Goal: Ask a question: Seek information or help from site administrators or community

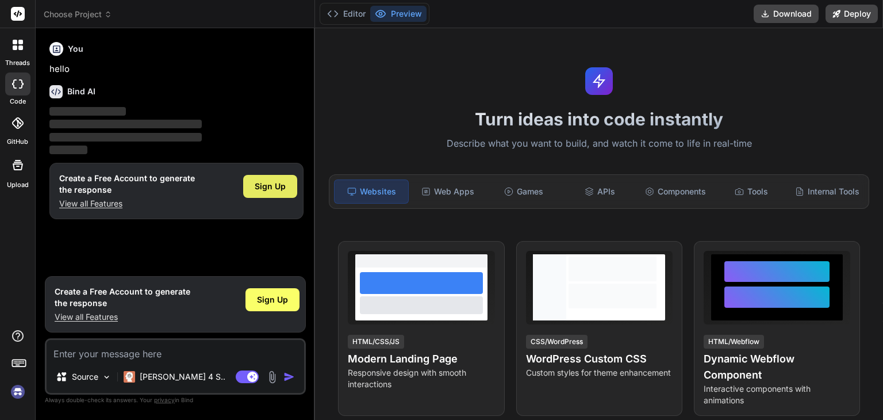
click at [279, 187] on span "Sign Up" at bounding box center [270, 185] width 31 height 11
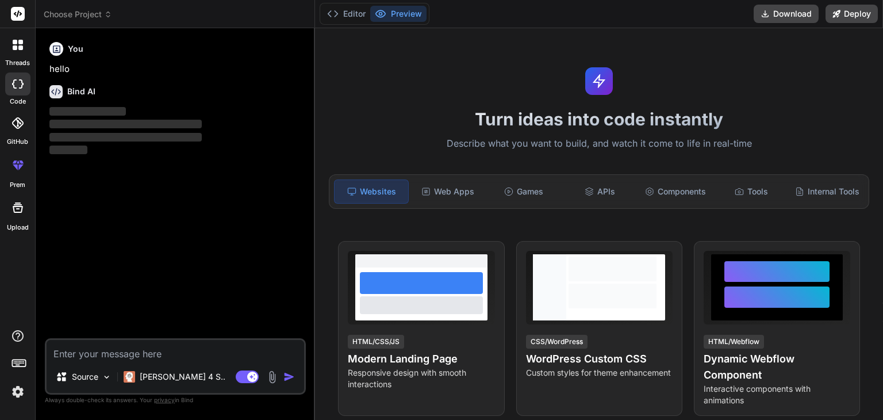
click at [81, 344] on textarea at bounding box center [176, 350] width 258 height 21
paste textarea "Hi, I need to create a multi network job posting website, in wordpress the base…"
type textarea "x"
type textarea "Hi, I need to create a multi network job posting website, in wordpress the base…"
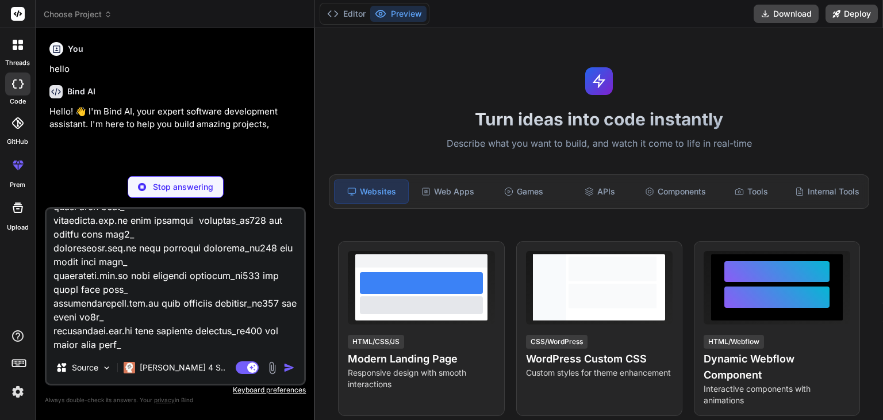
click at [147, 340] on textarea at bounding box center [176, 280] width 258 height 143
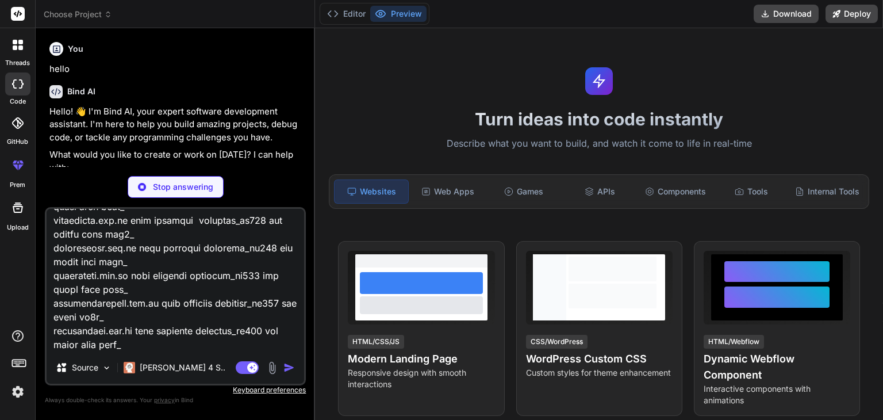
type textarea "x"
type textarea "Hi, I need to create a multi network job posting website, in wordpress the base…"
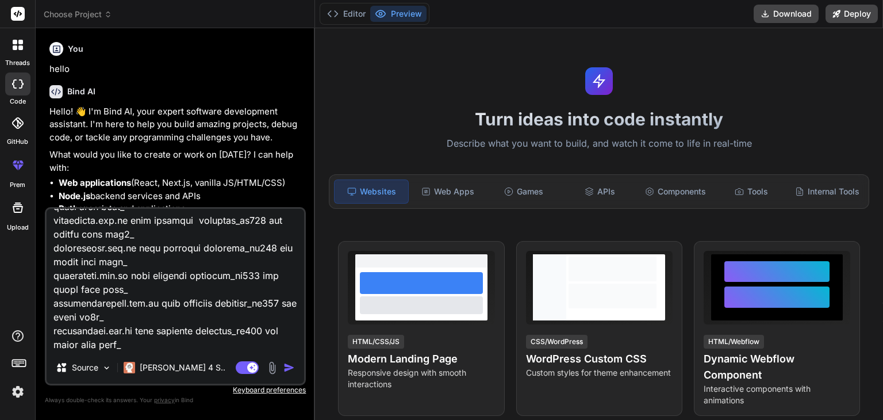
type textarea "x"
type textarea "Hi, I need to create a multi network job posting website, in wordpress the base…"
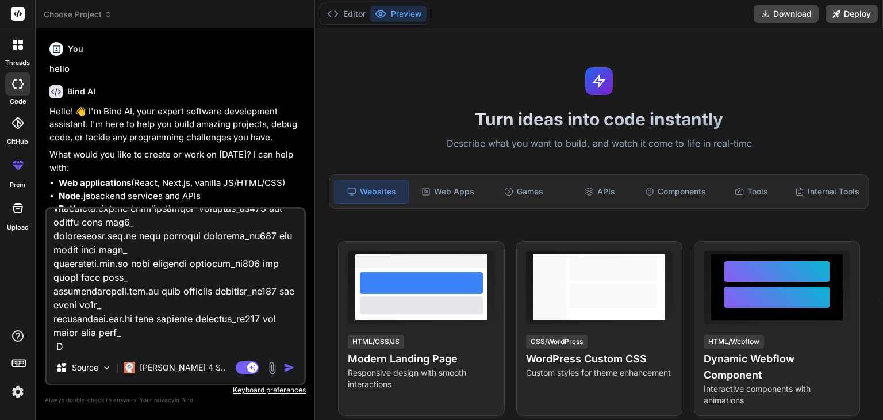
type textarea "x"
type textarea "Hi, I need to create a multi network job posting website, in wordpress the base…"
type textarea "x"
type textarea "Hi, I need to create a multi network job posting website, in wordpress the base…"
type textarea "x"
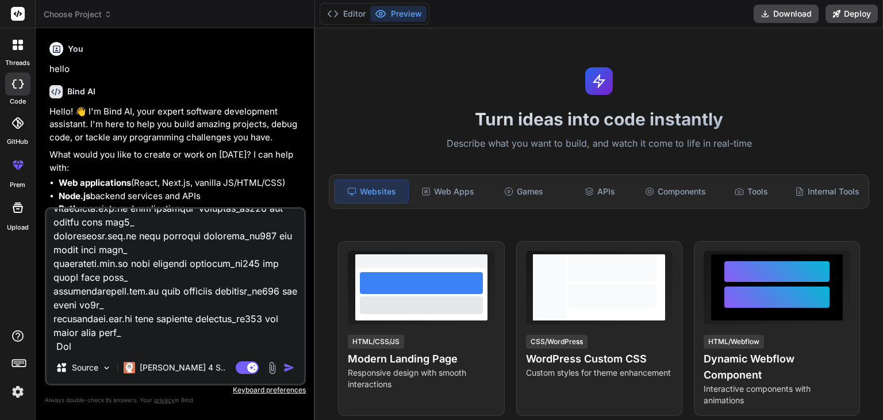
type textarea "Hi, I need to create a multi network job posting website, in wordpress the base…"
type textarea "x"
type textarea "Hi, I need to create a multi network job posting website, in wordpress the base…"
type textarea "x"
type textarea "Hi, I need to create a multi network job posting website, in wordpress the base…"
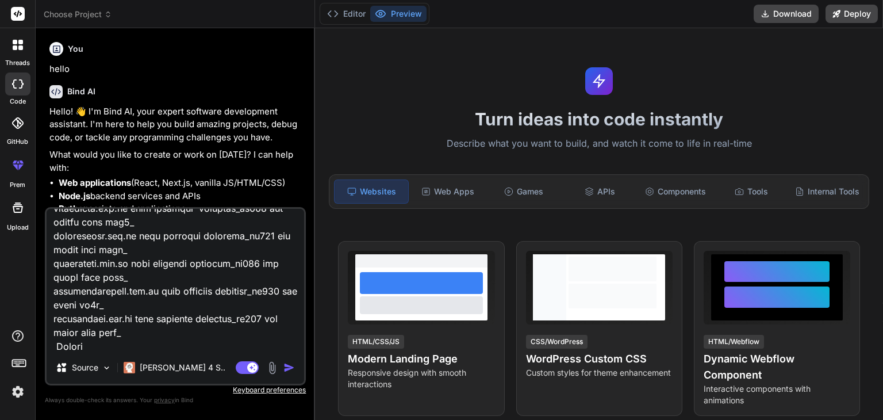
type textarea "x"
type textarea "Hi, I need to create a multi network job posting website, in wordpress the base…"
type textarea "x"
type textarea "Hi, I need to create a multi network job posting website, in wordpress the base…"
type textarea "x"
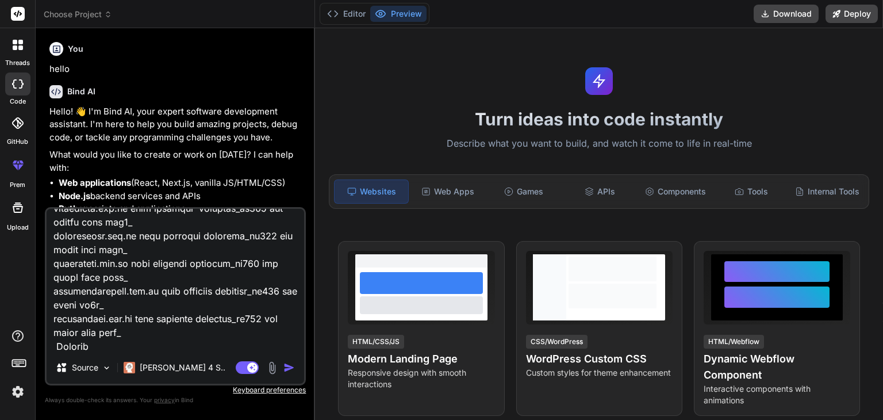
type textarea "Hi, I need to create a multi network job posting website, in wordpress the base…"
type textarea "x"
type textarea "Hi, I need to create a multi network job posting website, in wordpress the base…"
type textarea "x"
type textarea "Hi, I need to create a multi network job posting website, in wordpress the base…"
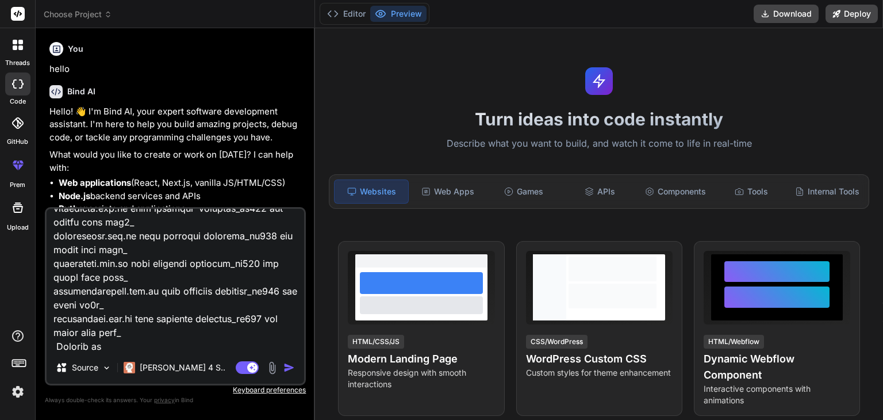
type textarea "x"
type textarea "Hi, I need to create a multi network job posting website, in wordpress the base…"
type textarea "x"
type textarea "Hi, I need to create a multi network job posting website, in wordpress the base…"
type textarea "x"
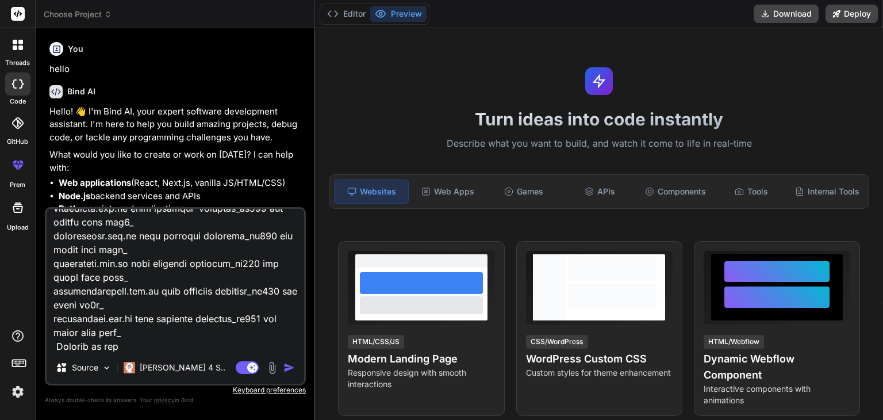
type textarea "Hi, I need to create a multi network job posting website, in wordpress the base…"
type textarea "x"
type textarea "Hi, I need to create a multi network job posting website, in wordpress the base…"
type textarea "x"
type textarea "Hi, I need to create a multi network job posting website, in wordpress the base…"
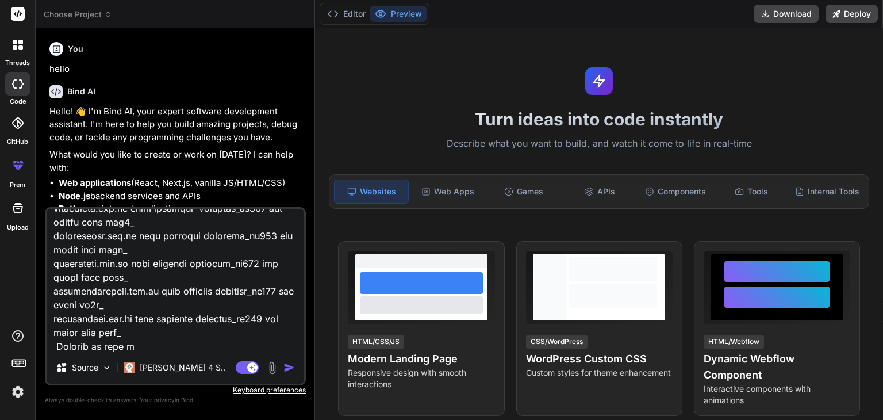
type textarea "x"
type textarea "Hi, I need to create a multi network job posting website, in wordpress the base…"
type textarea "x"
type textarea "Hi, I need to create a multi network job posting website, in wordpress the base…"
type textarea "x"
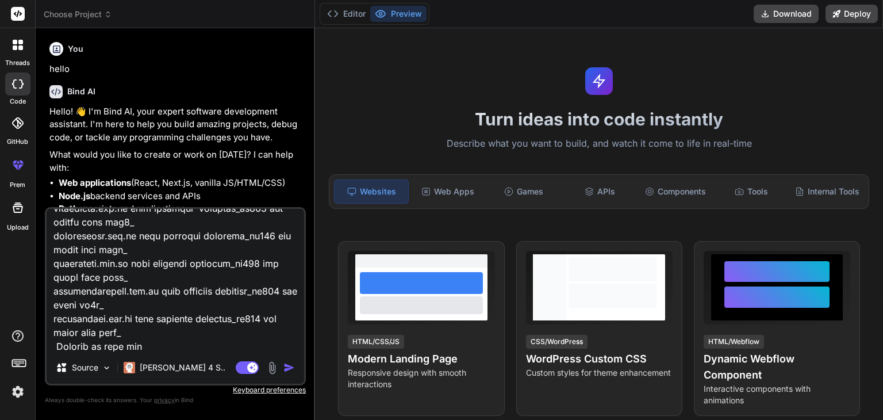
type textarea "Hi, I need to create a multi network job posting website, in wordpress the base…"
type textarea "x"
type textarea "Hi, I need to create a multi network job posting website, in wordpress the base…"
type textarea "x"
type textarea "Hi, I need to create a multi network job posting website, in wordpress the base…"
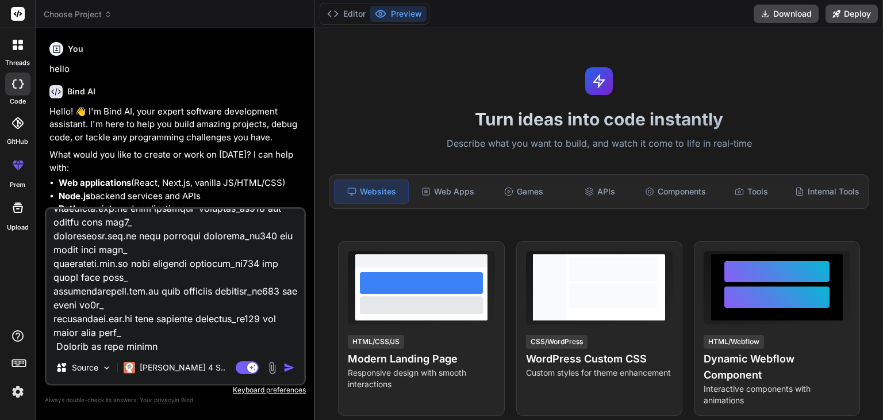
type textarea "x"
type textarea "Hi, I need to create a multi network job posting website, in wordpress the base…"
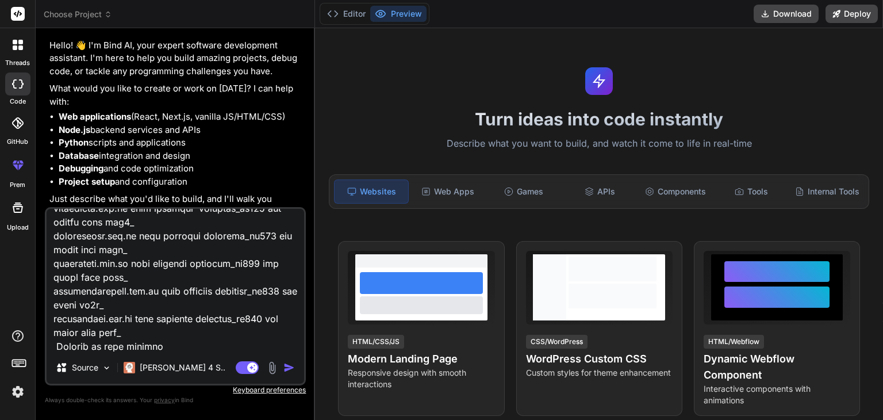
scroll to position [79, 0]
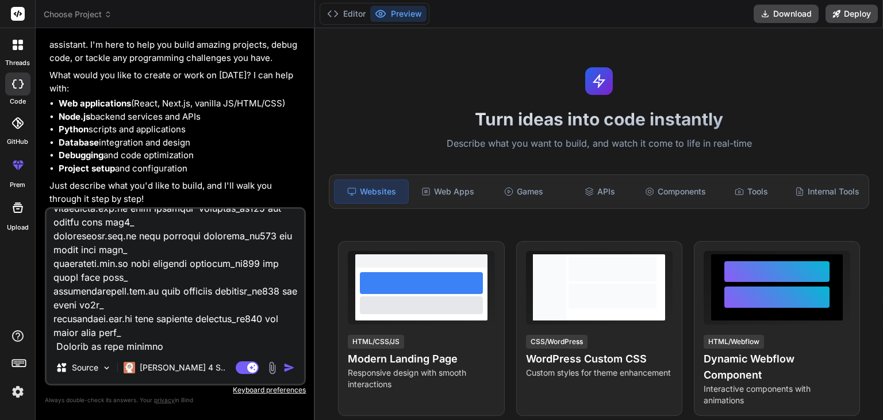
type textarea "x"
type textarea "Hi, I need to create a multi network job posting website, in wordpress the base…"
type textarea "x"
type textarea "Hi, I need to create a multi network job posting website, in wordpress the base…"
type textarea "x"
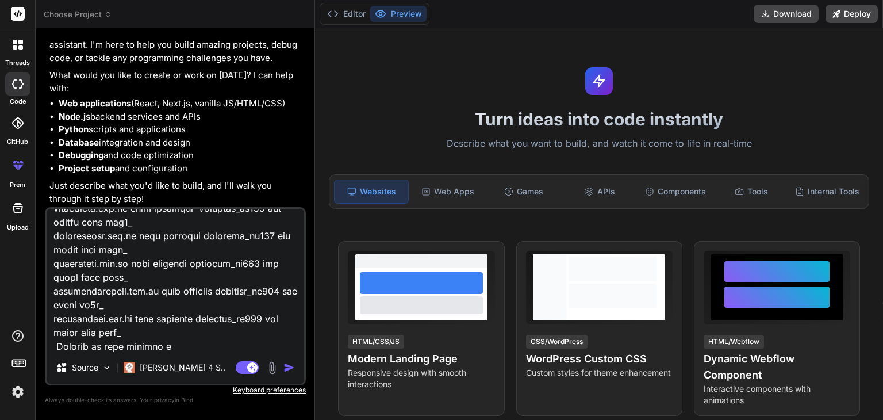
type textarea "Hi, I need to create a multi network job posting website, in wordpress the base…"
type textarea "x"
type textarea "Hi, I need to create a multi network job posting website, in wordpress the base…"
type textarea "x"
type textarea "Hi, I need to create a multi network job posting website, in wordpress the base…"
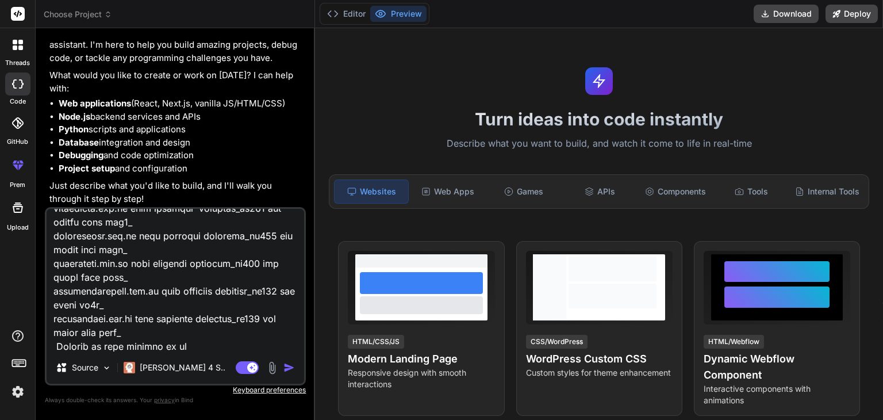
type textarea "x"
type textarea "Hi, I need to create a multi network job posting website, in wordpress the base…"
type textarea "x"
type textarea "Hi, I need to create a multi network job posting website, in wordpress the base…"
type textarea "x"
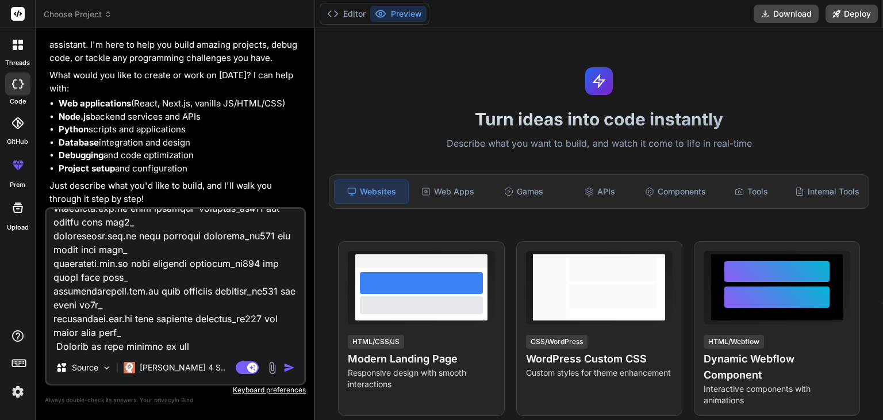
type textarea "Hi, I need to create a multi network job posting website, in wordpress the base…"
type textarea "x"
type textarea "Hi, I need to create a multi network job posting website, in wordpress the base…"
type textarea "x"
type textarea "Hi, I need to create a multi network job posting website, in wordpress the base…"
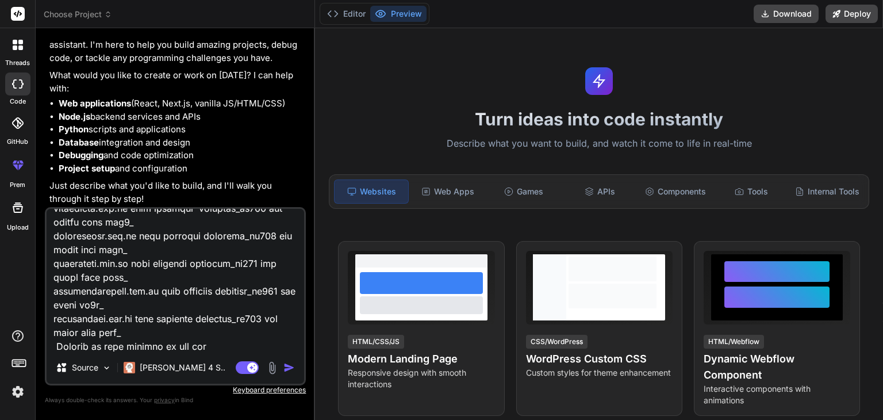
type textarea "x"
type textarea "Hi, I need to create a multi network job posting website, in wordpress the base…"
type textarea "x"
type textarea "Hi, I need to create a multi network job posting website, in wordpress the base…"
type textarea "x"
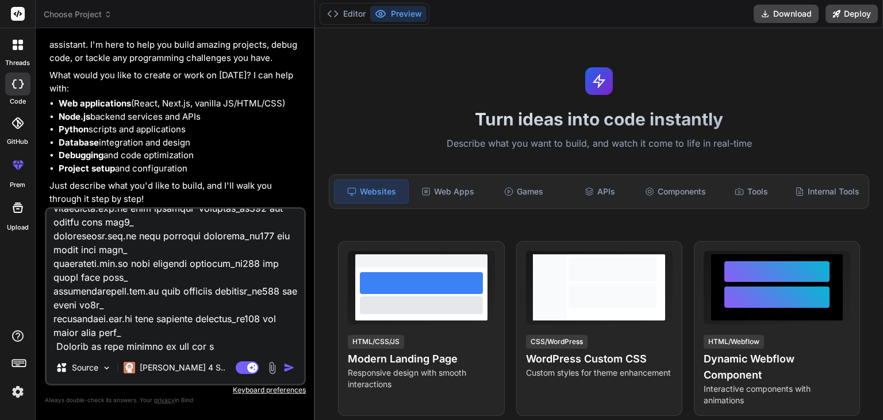
type textarea "Hi, I need to create a multi network job posting website, in wordpress the base…"
type textarea "x"
type textarea "Hi, I need to create a multi network job posting website, in wordpress the base…"
type textarea "x"
type textarea "Hi, I need to create a multi network job posting website, in wordpress the base…"
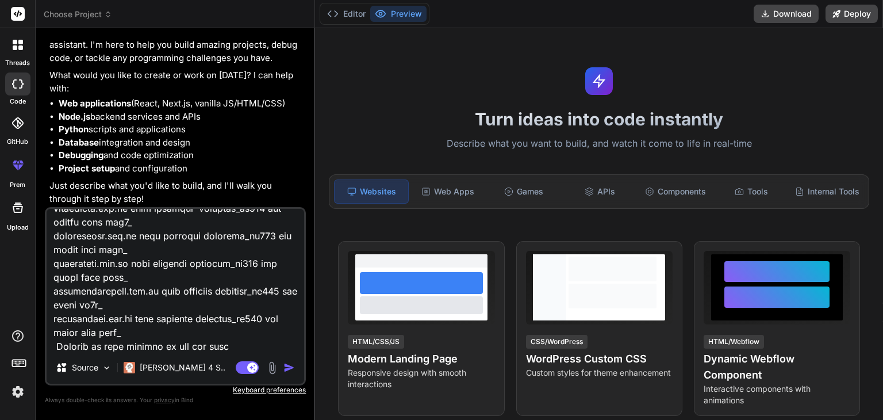
type textarea "x"
type textarea "Hi, I need to create a multi network job posting website, in wordpress the base…"
type textarea "x"
type textarea "Hi, I need to create a multi network job posting website, in wordpress the base…"
type textarea "x"
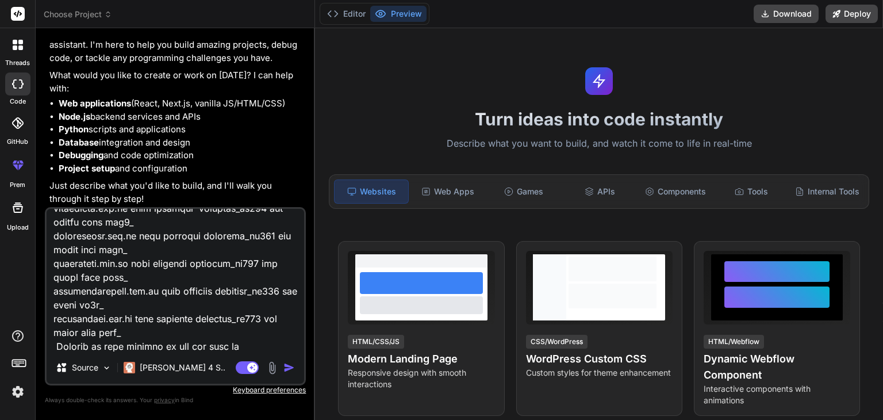
type textarea "Hi, I need to create a multi network job posting website, in wordpress the base…"
type textarea "x"
type textarea "Hi, I need to create a multi network job posting website, in wordpress the base…"
type textarea "x"
type textarea "Hi, I need to create a multi network job posting website, in wordpress the base…"
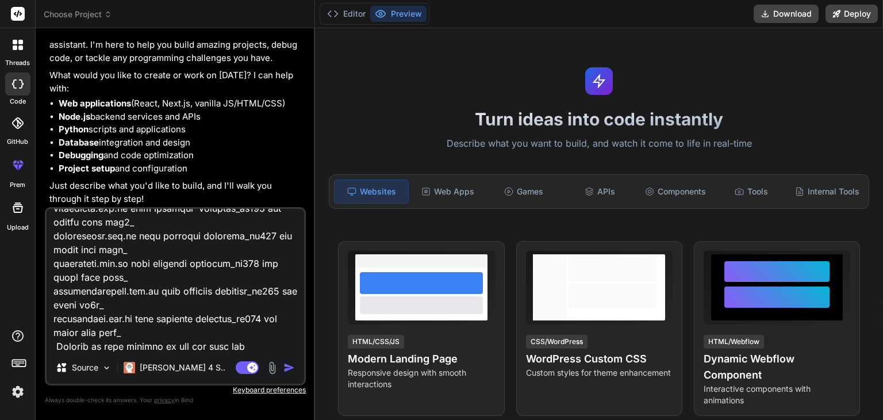
type textarea "x"
type textarea "Hi, I need to create a multi network job posting website, in wordpress the base…"
type textarea "x"
type textarea "Hi, I need to create a multi network job posting website, in wordpress the base…"
type textarea "x"
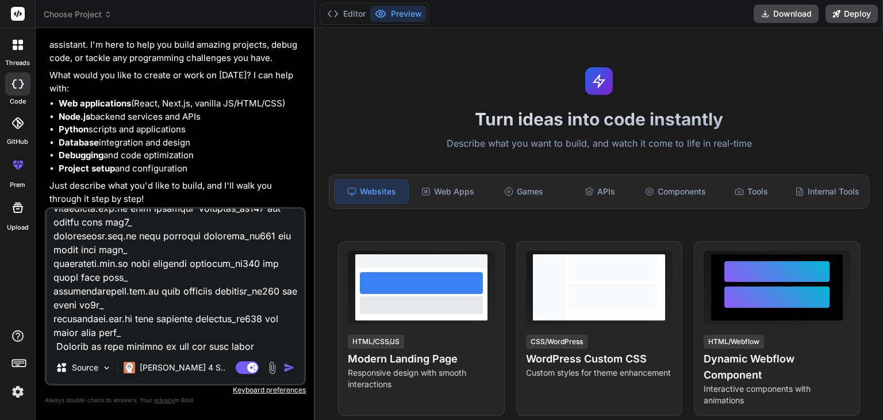
type textarea "Hi, I need to create a multi network job posting website, in wordpress the base…"
type textarea "x"
type textarea "Hi, I need to create a multi network job posting website, in wordpress the base…"
type textarea "x"
type textarea "Hi, I need to create a multi network job posting website, in wordpress the base…"
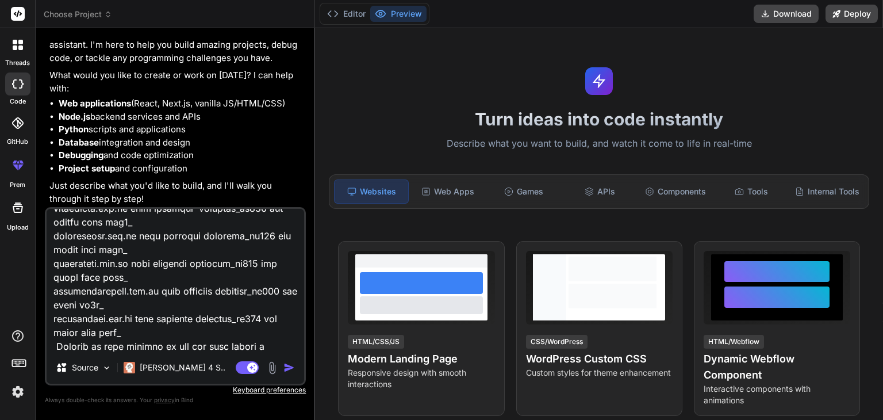
type textarea "x"
type textarea "Hi, I need to create a multi network job posting website, in wordpress the base…"
type textarea "x"
type textarea "Hi, I need to create a multi network job posting website, in wordpress the base…"
type textarea "x"
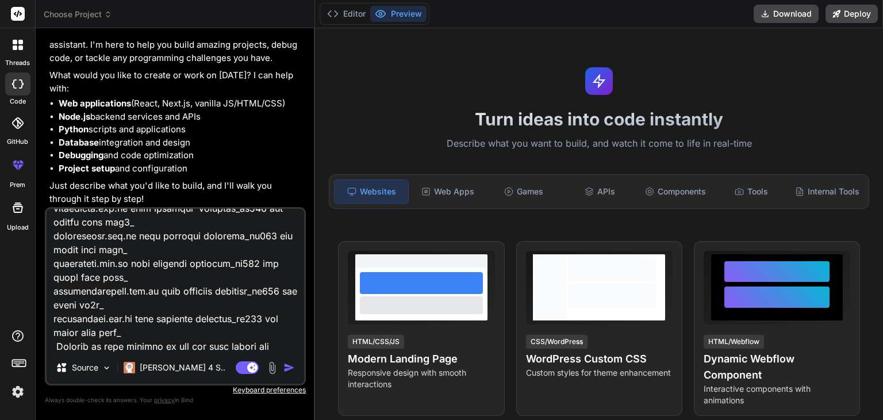
type textarea "Hi, I need to create a multi network job posting website, in wordpress the base…"
type textarea "x"
type textarea "Hi, I need to create a multi network job posting website, in wordpress the base…"
type textarea "x"
type textarea "Hi, I need to create a multi network job posting website, in wordpress the base…"
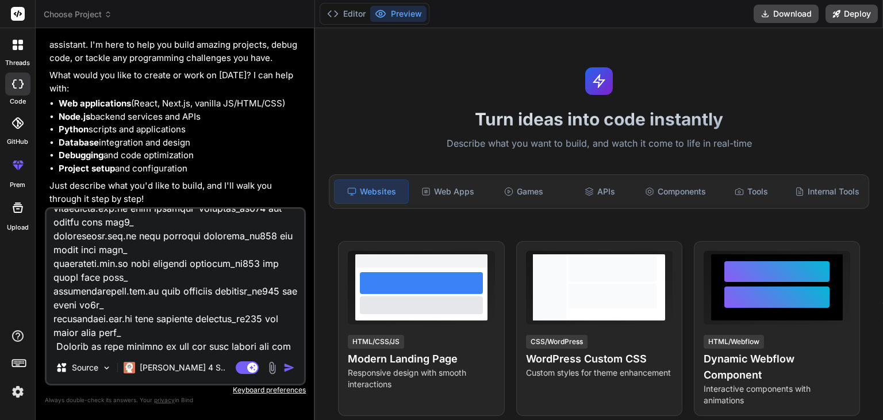
scroll to position [373, 0]
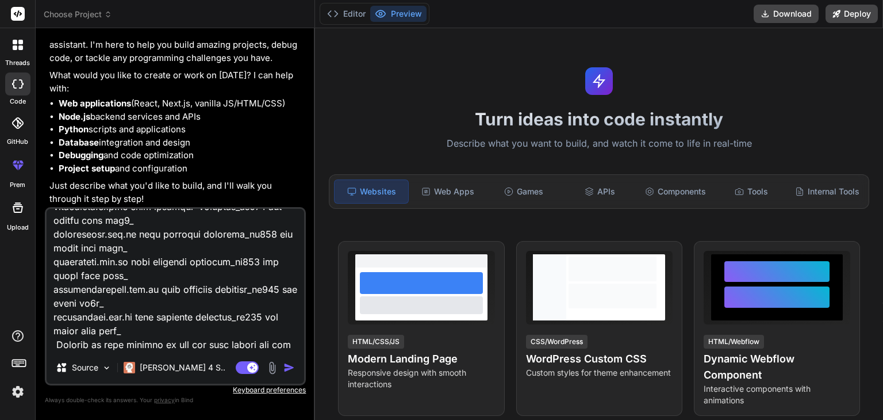
type textarea "x"
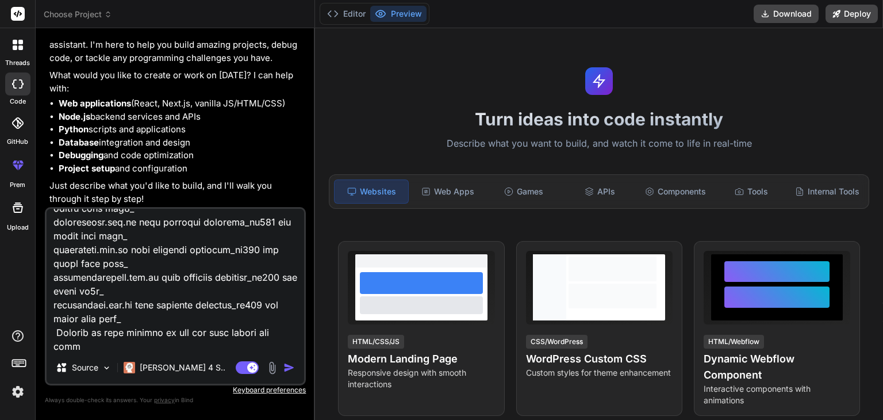
type textarea "Hi, I need to create a multi network job posting website, in wordpress the base…"
type textarea "x"
type textarea "Hi, I need to create a multi network job posting website, in wordpress the base…"
type textarea "x"
type textarea "Hi, I need to create a multi network job posting website, in wordpress the base…"
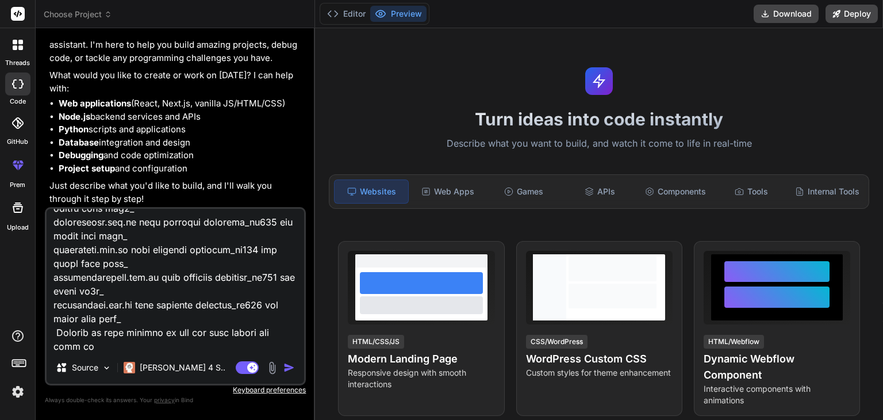
type textarea "x"
type textarea "Hi, I need to create a multi network job posting website, in wordpress the base…"
type textarea "x"
type textarea "Hi, I need to create a multi network job posting website, in wordpress the base…"
type textarea "x"
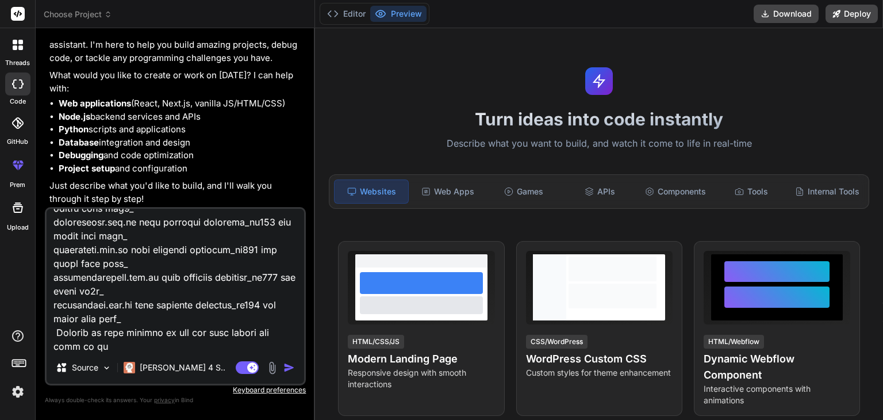
type textarea "Hi, I need to create a multi network job posting website, in wordpress the base…"
type textarea "x"
type textarea "Hi, I need to create a multi network job posting website, in wordpress the base…"
type textarea "x"
type textarea "Hi, I need to create a multi network job posting website, in wordpress the base…"
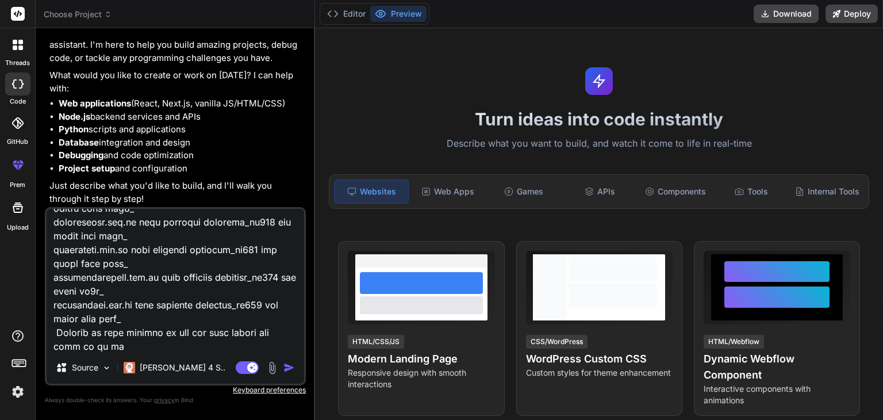
type textarea "x"
type textarea "Hi, I need to create a multi network job posting website, in wordpress the base…"
type textarea "x"
type textarea "Hi, I need to create a multi network job posting website, in wordpress the base…"
type textarea "x"
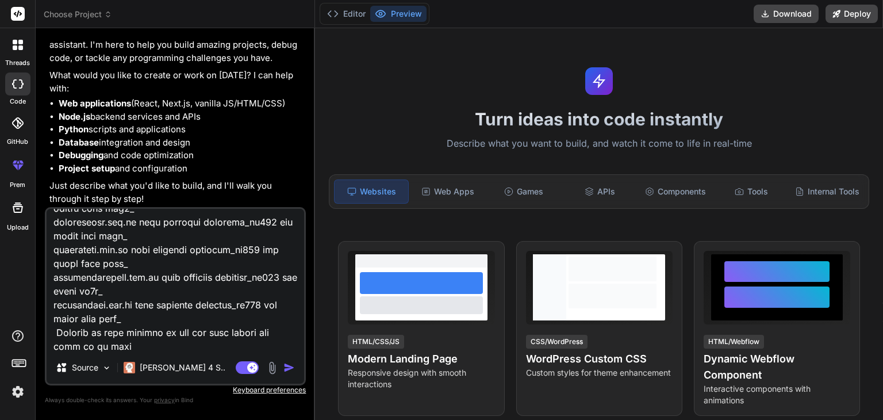
type textarea "Hi, I need to create a multi network job posting website, in wordpress the base…"
type textarea "x"
type textarea "Hi, I need to create a multi network job posting website, in wordpress the base…"
type textarea "x"
type textarea "Hi, I need to create a multi network job posting website, in wordpress the base…"
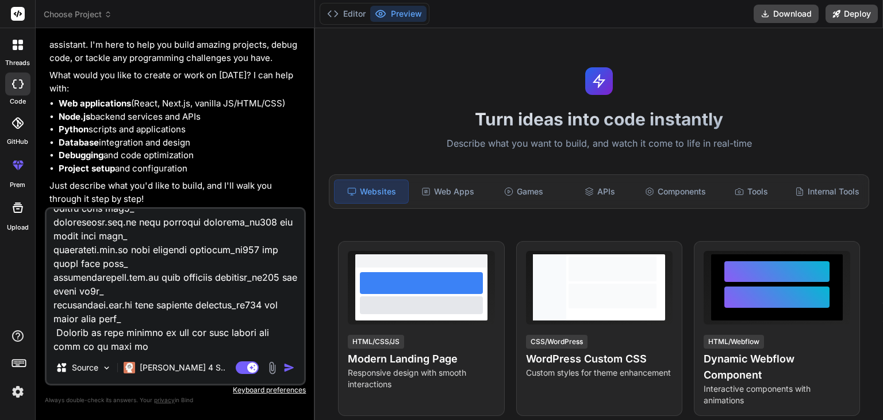
type textarea "x"
type textarea "Hi, I need to create a multi network job posting website, in wordpress the base…"
type textarea "x"
type textarea "Hi, I need to create a multi network job posting website, in wordpress the base…"
type textarea "x"
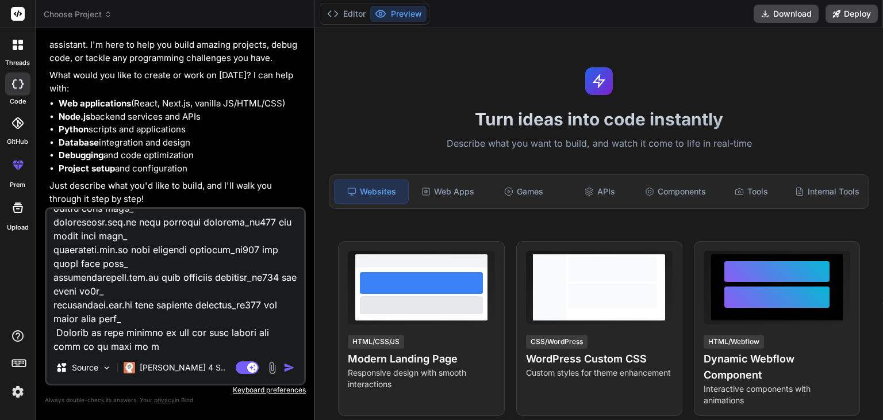
type textarea "Hi, I need to create a multi network job posting website, in wordpress the base…"
type textarea "x"
type textarea "Hi, I need to create a multi network job posting website, in wordpress the base…"
type textarea "x"
type textarea "Hi, I need to create a multi network job posting website, in wordpress the base…"
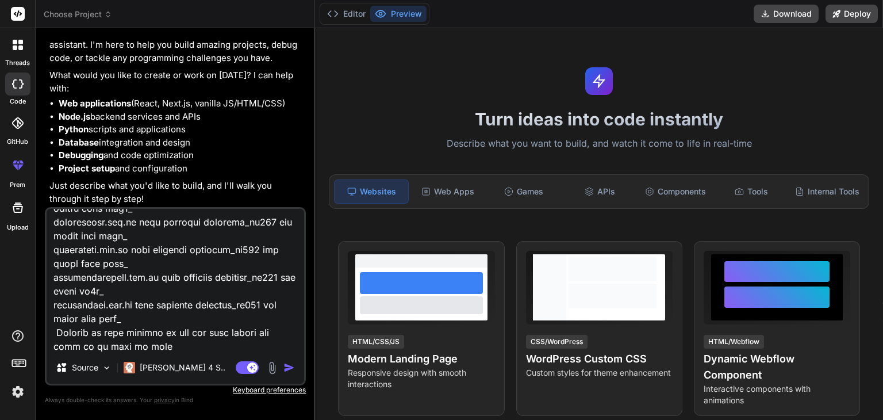
type textarea "x"
type textarea "Hi, I need to create a multi network job posting website, in wordpress the base…"
type textarea "x"
type textarea "Hi, I need to create a multi network job posting website, in wordpress the base…"
type textarea "x"
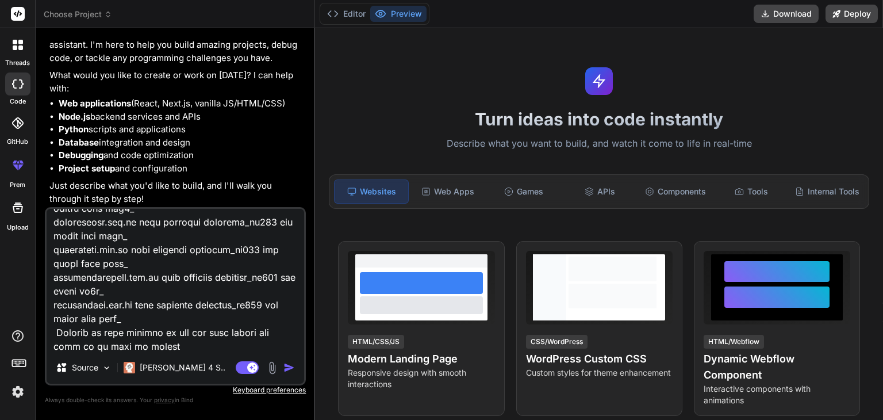
type textarea "Hi, I need to create a multi network job posting website, in wordpress the base…"
type textarea "x"
type textarea "Hi, I need to create a multi network job posting website, in wordpress the base…"
type textarea "x"
type textarea "Hi, I need to create a multi network job posting website, in wordpress the base…"
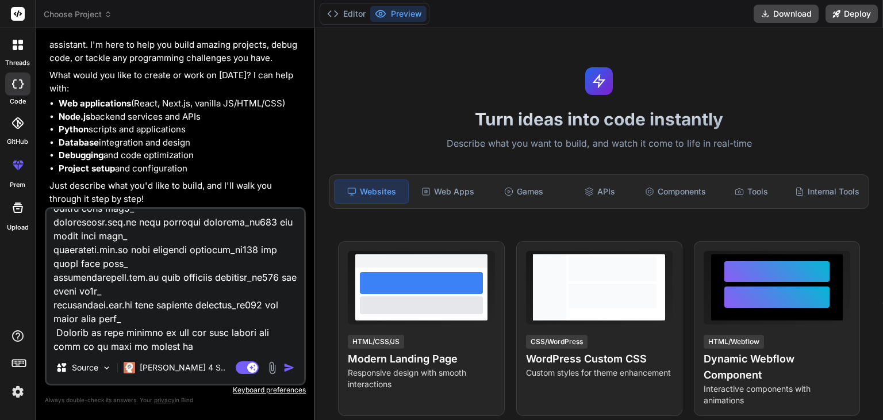
type textarea "x"
type textarea "Hi, I need to create a multi network job posting website, in wordpress the base…"
type textarea "x"
type textarea "Hi, I need to create a multi network job posting website, in wordpress the base…"
type textarea "x"
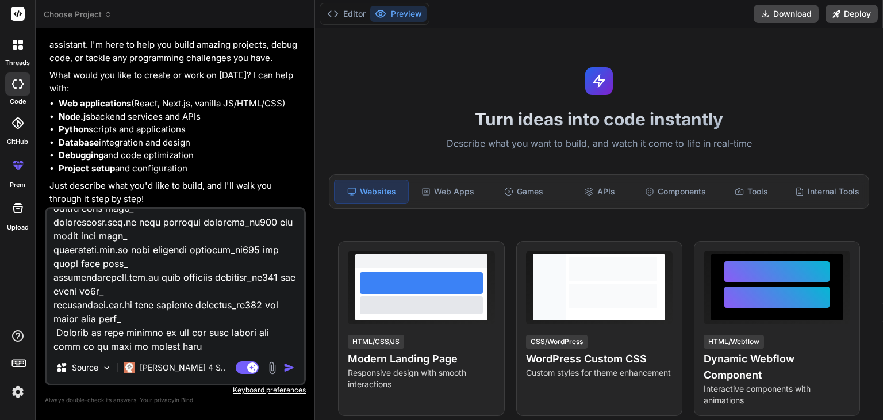
type textarea "Hi, I need to create a multi network job posting website, in wordpress the base…"
type textarea "x"
type textarea "Hi, I need to create a multi network job posting website, in wordpress the base…"
type textarea "x"
type textarea "Hi, I need to create a multi network job posting website, in wordpress the base…"
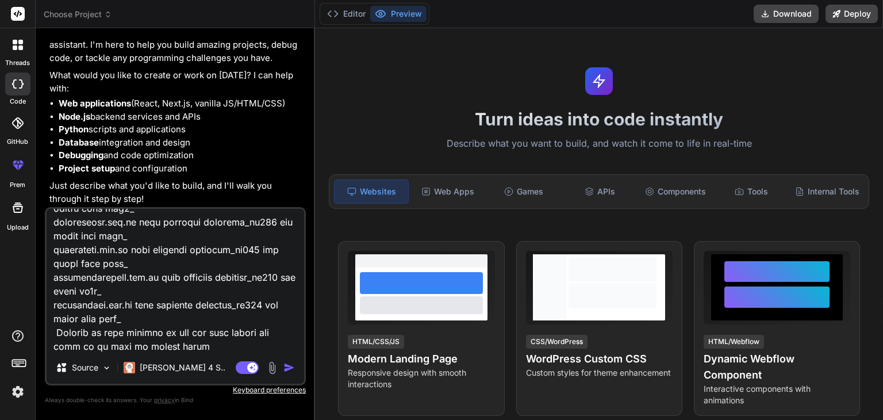
type textarea "x"
type textarea "Hi, I need to create a multi network job posting website, in wordpress the base…"
type textarea "x"
type textarea "Hi, I need to create a multi network job posting website, in wordpress the base…"
type textarea "x"
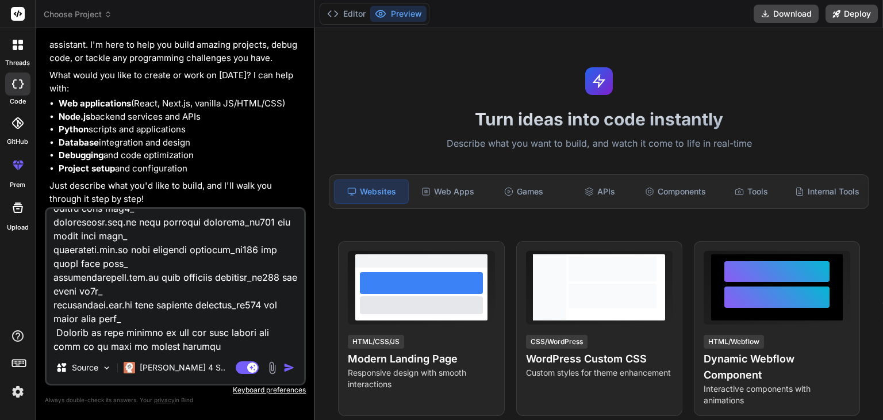
type textarea "Hi, I need to create a multi network job posting website, in wordpress the base…"
type textarea "x"
type textarea "Hi, I need to create a multi network job posting website, in wordpress the base…"
type textarea "x"
type textarea "Hi, I need to create a multi network job posting website, in wordpress the base…"
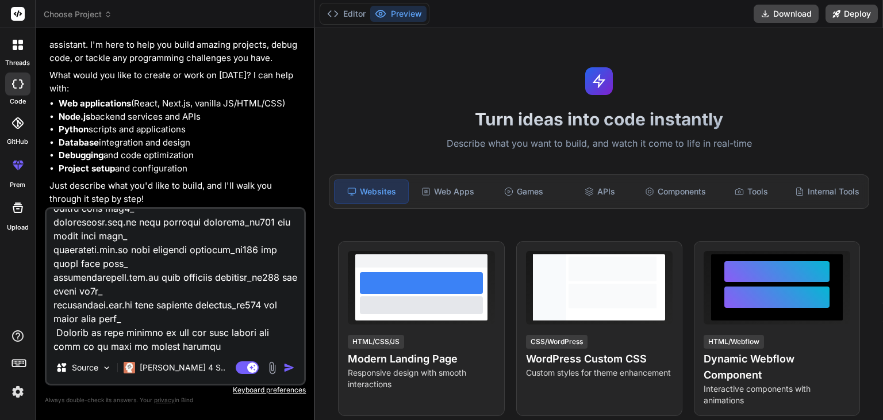
type textarea "x"
type textarea "Hi, I need to create a multi network job posting website, in wordpress the base…"
type textarea "x"
type textarea "Hi, I need to create a multi network job posting website, in wordpress the base…"
type textarea "x"
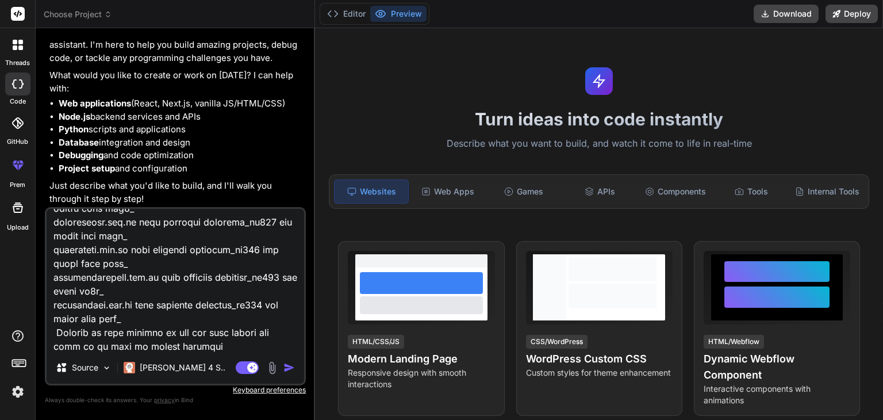
type textarea "Hi, I need to create a multi network job posting website, in wordpress the base…"
type textarea "x"
type textarea "Hi, I need to create a multi network job posting website, in wordpress the base…"
type textarea "x"
type textarea "Hi, I need to create a multi network job posting website, in wordpress the base…"
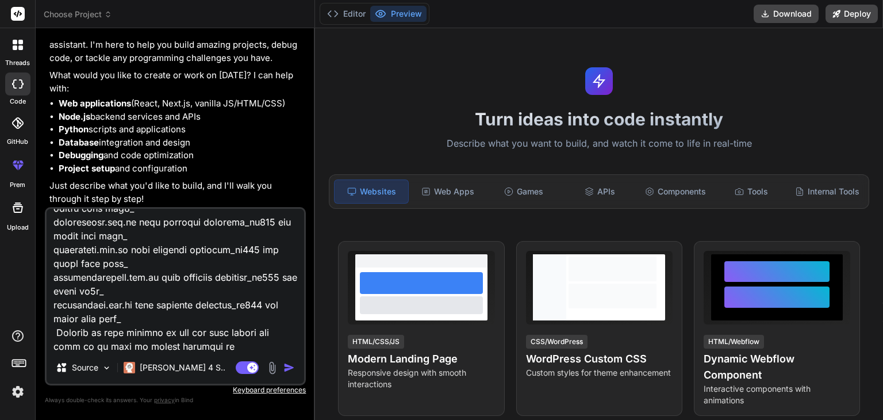
type textarea "x"
type textarea "Hi, I need to create a multi network job posting website, in wordpress the base…"
type textarea "x"
type textarea "Hi, I need to create a multi network job posting website, in wordpress the base…"
type textarea "x"
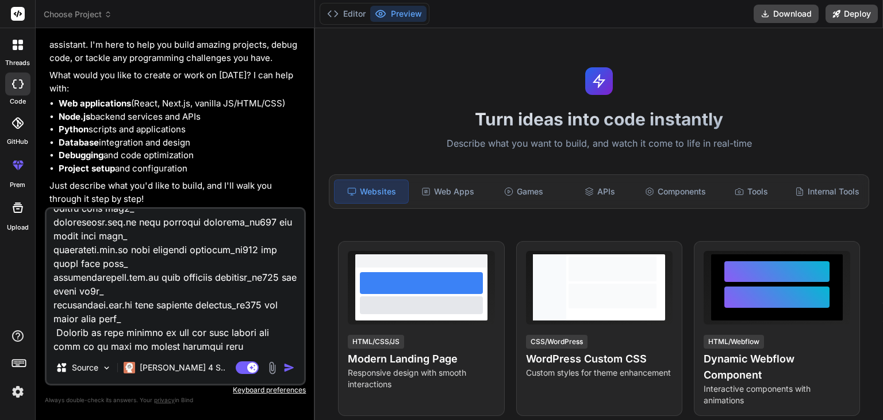
type textarea "Hi, I need to create a multi network job posting website, in wordpress the base…"
type textarea "x"
type textarea "Hi, I need to create a multi network job posting website, in wordpress the base…"
type textarea "x"
type textarea "Hi, I need to create a multi network job posting website, in wordpress the base…"
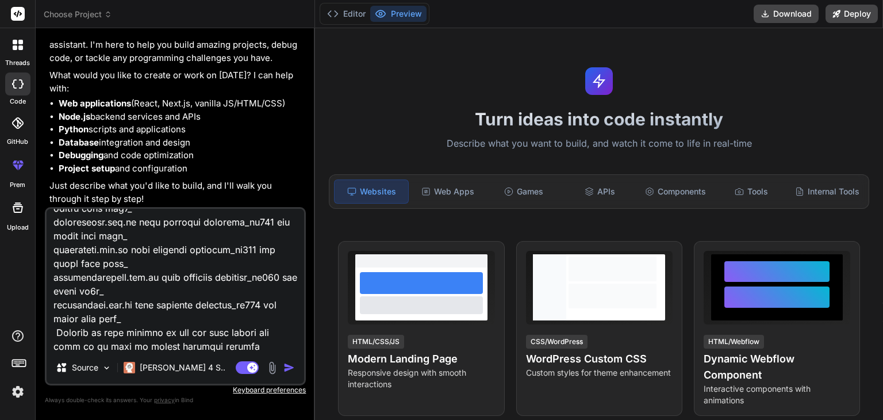
type textarea "x"
type textarea "Hi, I need to create a multi network job posting website, in wordpress the base…"
type textarea "x"
type textarea "Hi, I need to create a multi network job posting website, in wordpress the base…"
type textarea "x"
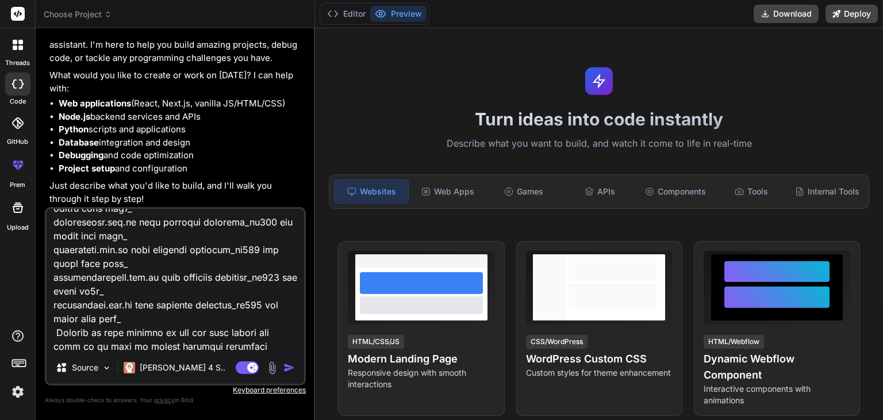
type textarea "Hi, I need to create a multi network job posting website, in wordpress the base…"
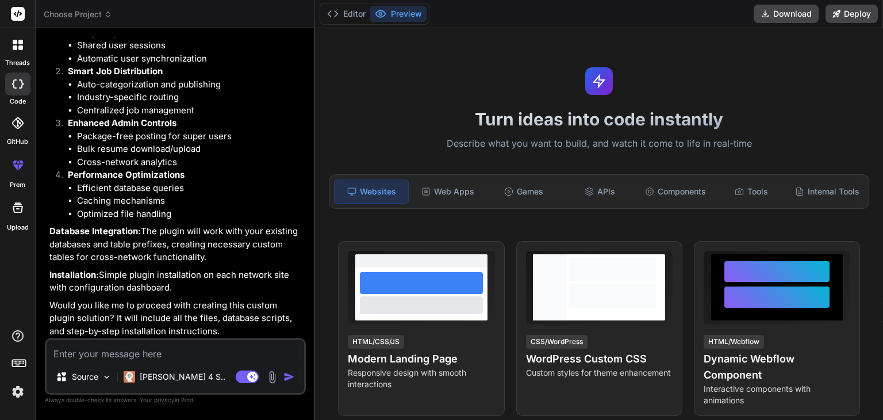
scroll to position [1182, 0]
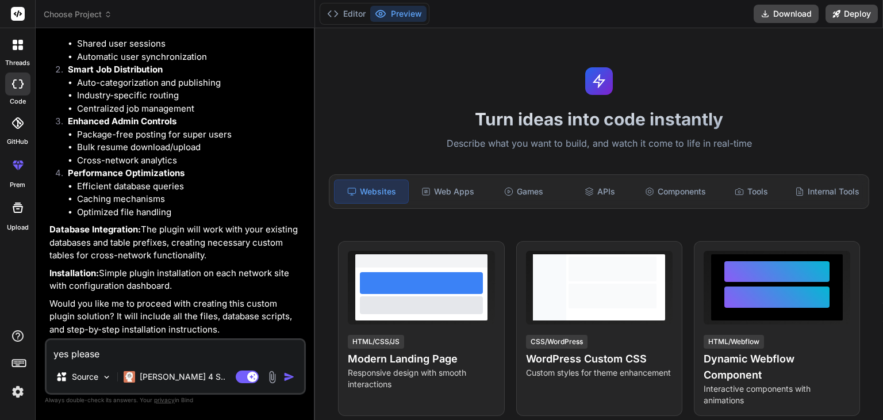
click at [286, 378] on img "button" at bounding box center [288, 376] width 11 height 11
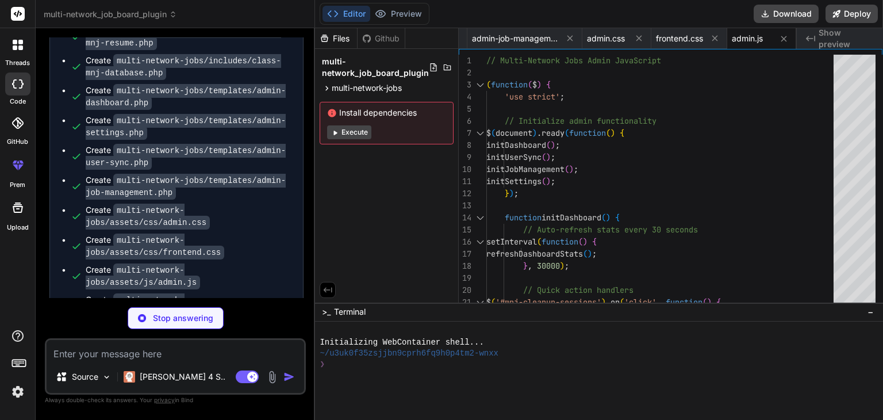
scroll to position [1779, 0]
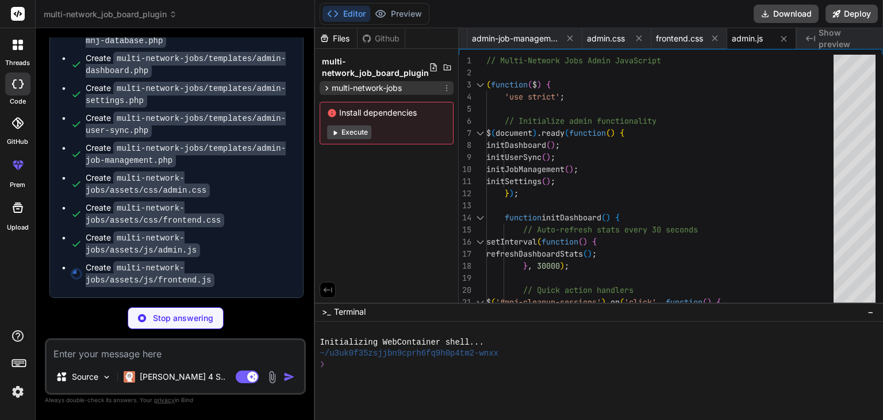
click at [326, 88] on icon at bounding box center [327, 88] width 10 height 10
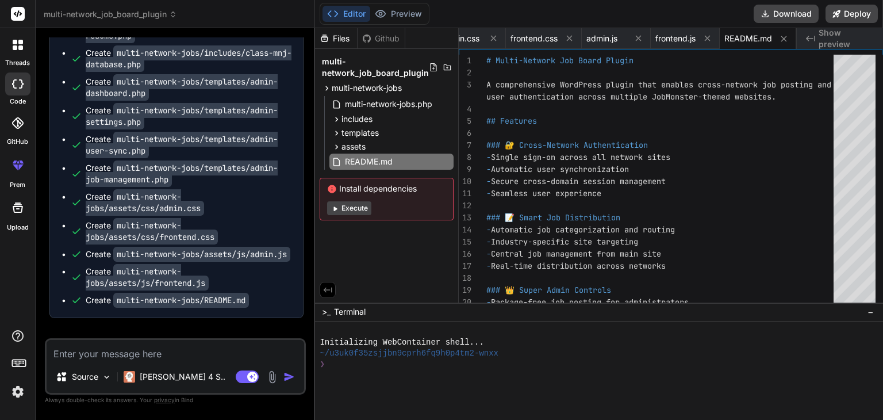
scroll to position [1724, 0]
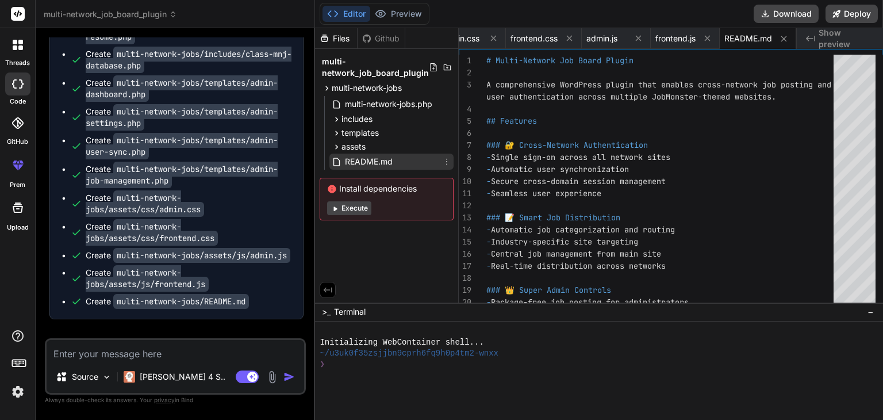
click at [366, 157] on span "README.md" at bounding box center [369, 162] width 50 height 14
click at [374, 160] on span "README.md" at bounding box center [369, 162] width 50 height 14
click at [745, 41] on span "README.md" at bounding box center [748, 38] width 48 height 11
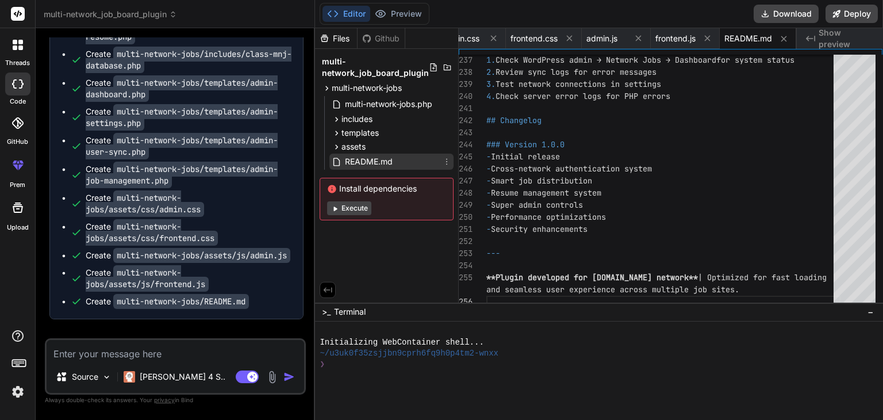
click at [347, 163] on span "README.md" at bounding box center [369, 162] width 50 height 14
click at [367, 142] on div "assets" at bounding box center [391, 147] width 124 height 14
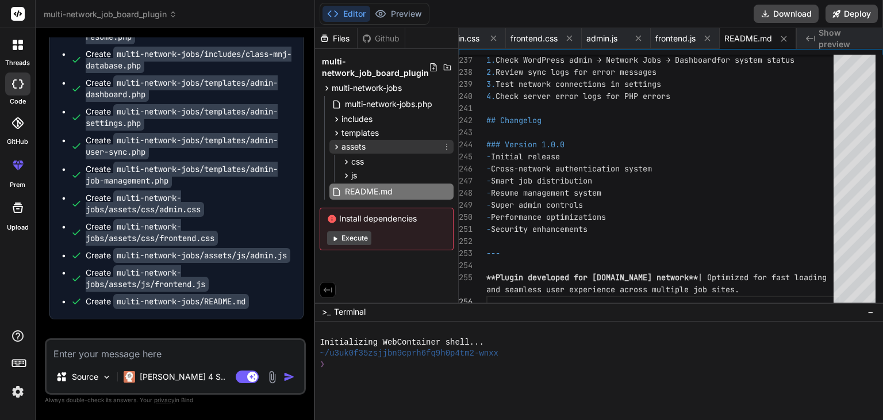
click at [355, 145] on span "assets" at bounding box center [353, 146] width 24 height 11
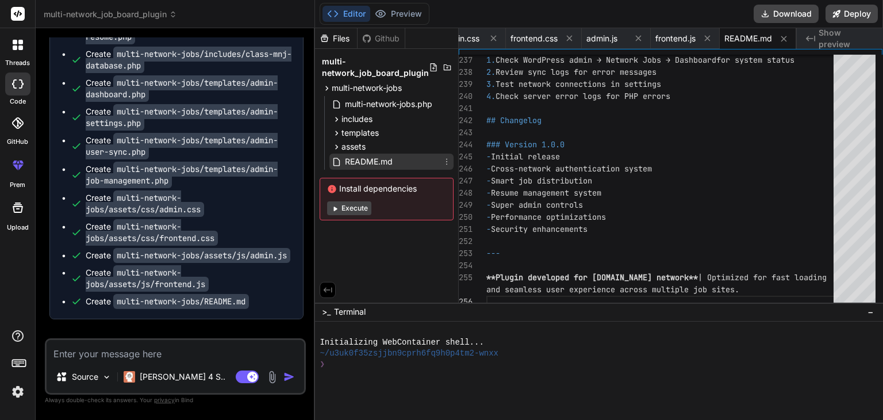
click at [339, 164] on icon at bounding box center [336, 161] width 6 height 8
click at [364, 158] on span "README.md" at bounding box center [369, 162] width 50 height 14
click at [343, 143] on span "assets" at bounding box center [353, 146] width 24 height 11
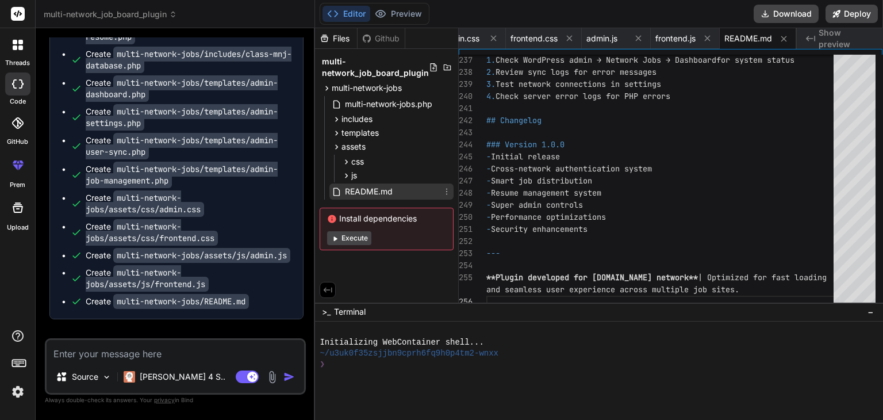
click at [364, 187] on span "README.md" at bounding box center [369, 192] width 50 height 14
click at [340, 145] on icon at bounding box center [337, 147] width 10 height 10
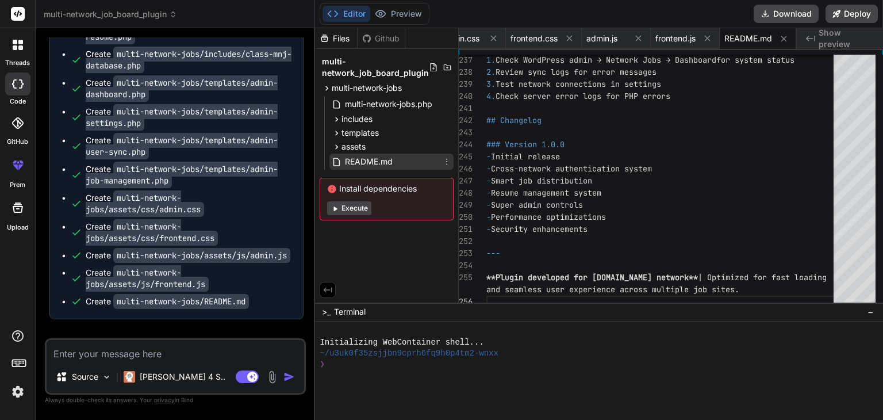
click at [356, 163] on span "README.md" at bounding box center [369, 162] width 50 height 14
click at [418, 158] on div "README.md" at bounding box center [391, 161] width 124 height 16
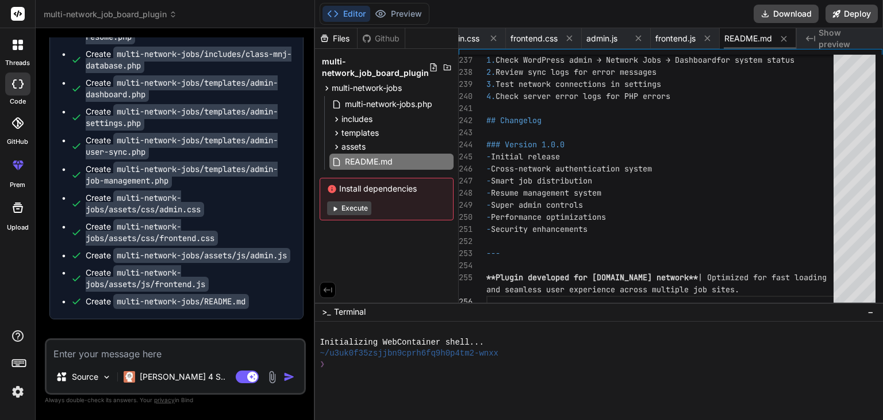
click at [741, 39] on span "README.md" at bounding box center [748, 38] width 48 height 11
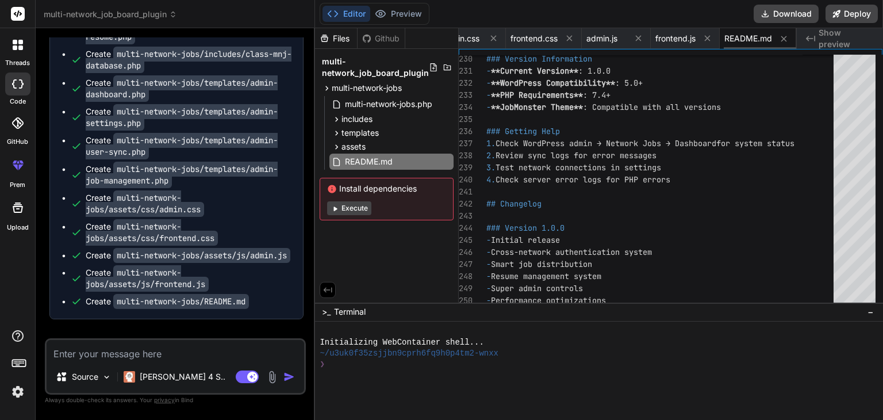
click at [752, 42] on span "README.md" at bounding box center [748, 38] width 48 height 11
click at [750, 37] on span "README.md" at bounding box center [748, 38] width 48 height 11
click at [675, 39] on span "frontend.js" at bounding box center [675, 38] width 40 height 11
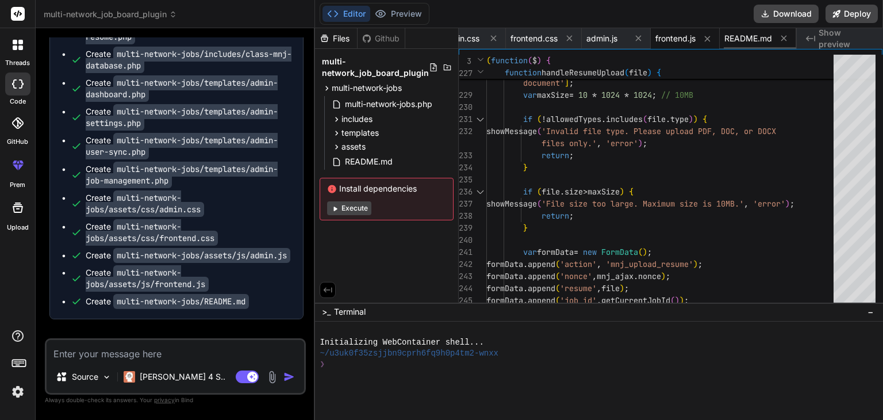
click at [752, 40] on span "README.md" at bounding box center [748, 38] width 48 height 11
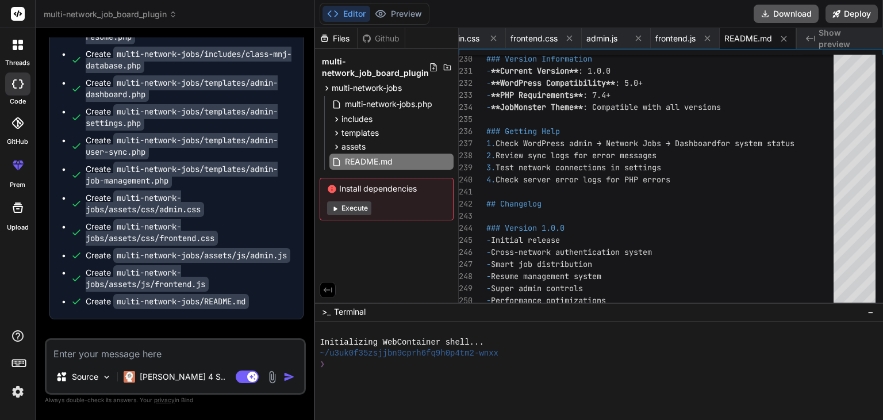
click at [796, 16] on button "Download" at bounding box center [786, 14] width 65 height 18
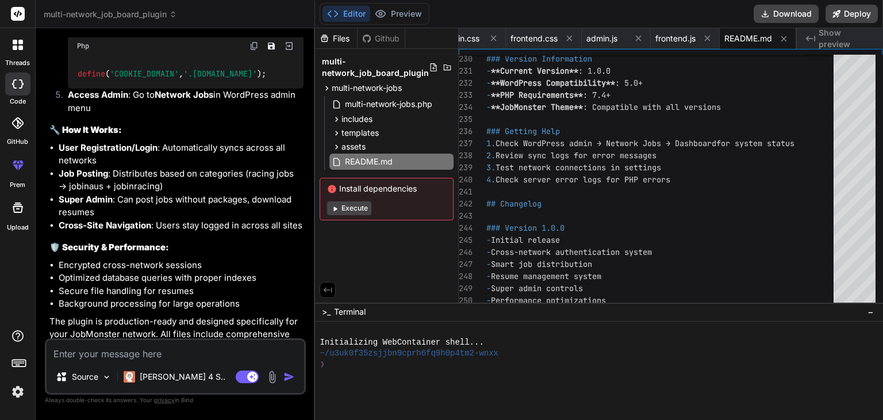
scroll to position [2461, 0]
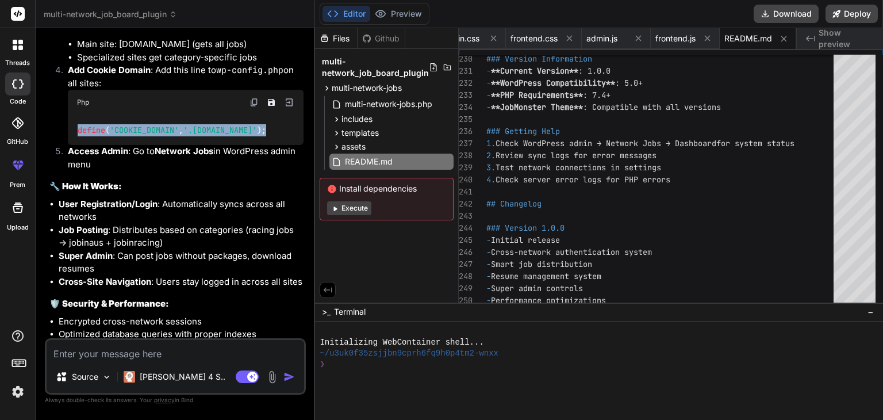
drag, startPoint x: 78, startPoint y: 178, endPoint x: 245, endPoint y: 173, distance: 167.3
click at [245, 145] on div "define ( 'COOKIE_DOMAIN' , '.com.au' );" at bounding box center [186, 130] width 236 height 30
copy code "define ( 'COOKIE_DOMAIN' , '.com.au' );"
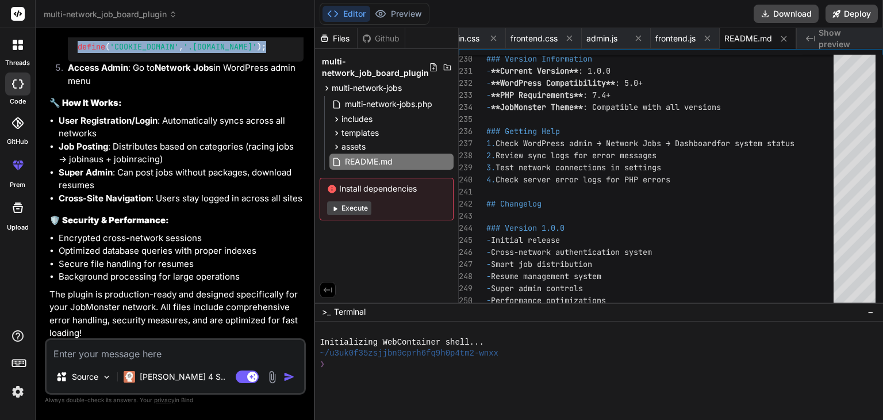
scroll to position [2598, 0]
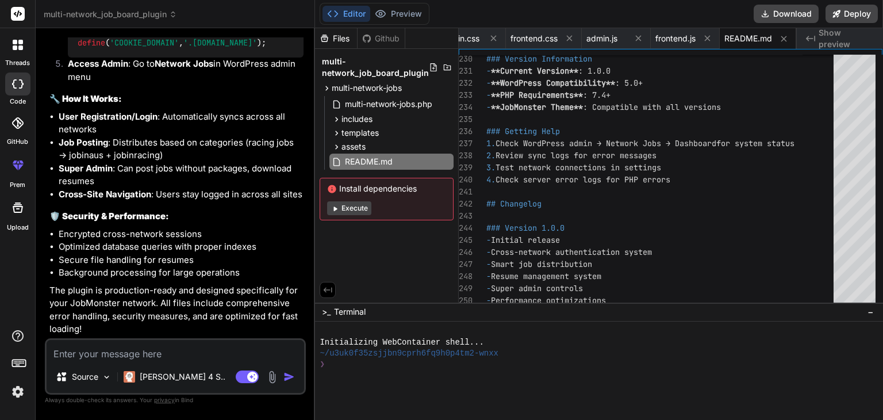
click at [98, 350] on textarea at bounding box center [176, 350] width 258 height 21
click at [106, 355] on textarea at bounding box center [176, 350] width 258 height 21
click at [118, 348] on textarea "i just check bu creating" at bounding box center [176, 350] width 258 height 21
click at [170, 354] on textarea "i just check by creating" at bounding box center [176, 350] width 258 height 21
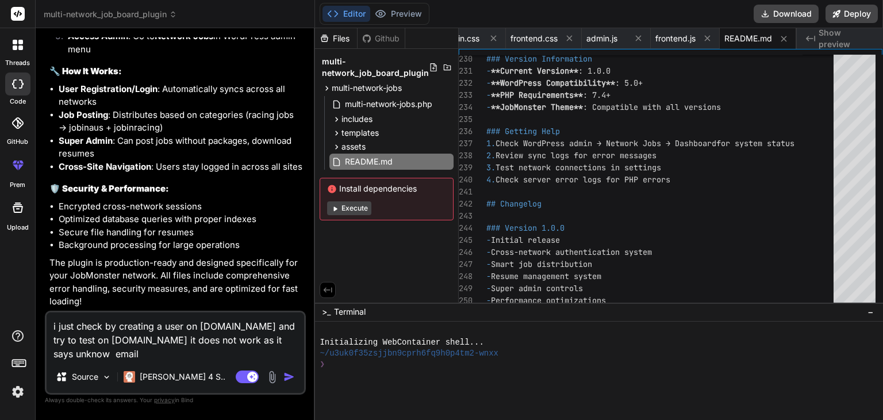
click at [285, 376] on img "button" at bounding box center [288, 376] width 11 height 11
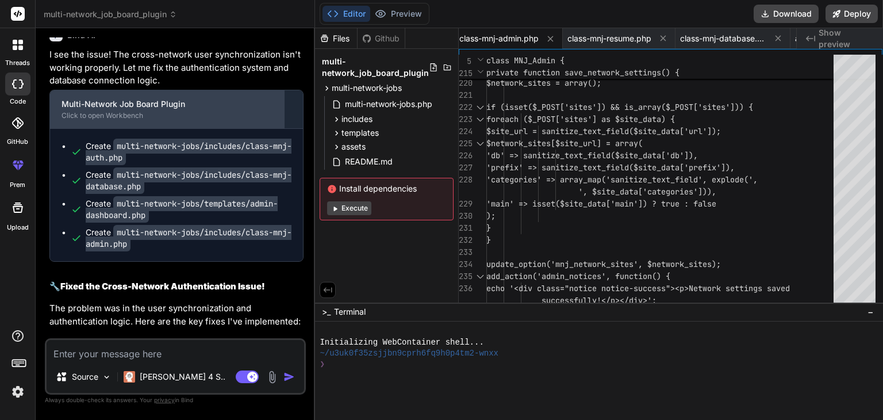
scroll to position [2873, 0]
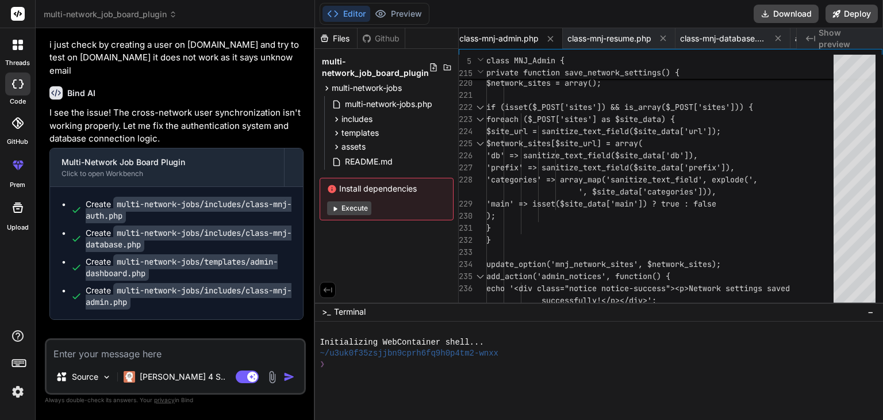
click at [186, 223] on code "multi-network-jobs/includes/class-mnj-auth.php" at bounding box center [189, 210] width 206 height 26
click at [336, 117] on icon at bounding box center [337, 119] width 3 height 5
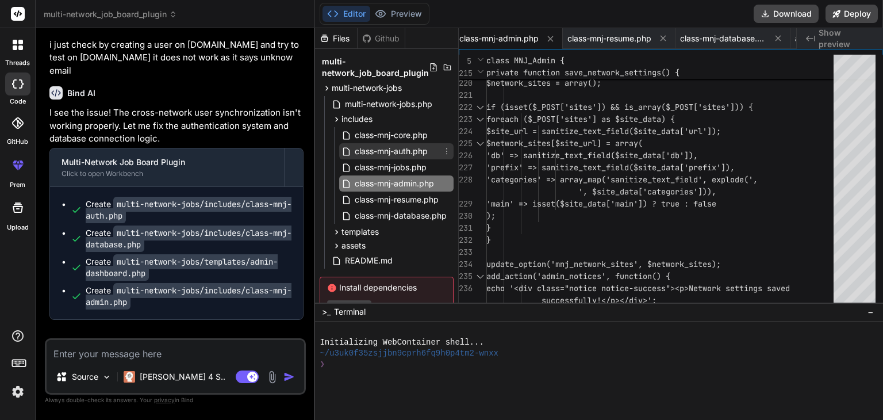
click at [393, 151] on span "class-mnj-auth.php" at bounding box center [391, 151] width 75 height 14
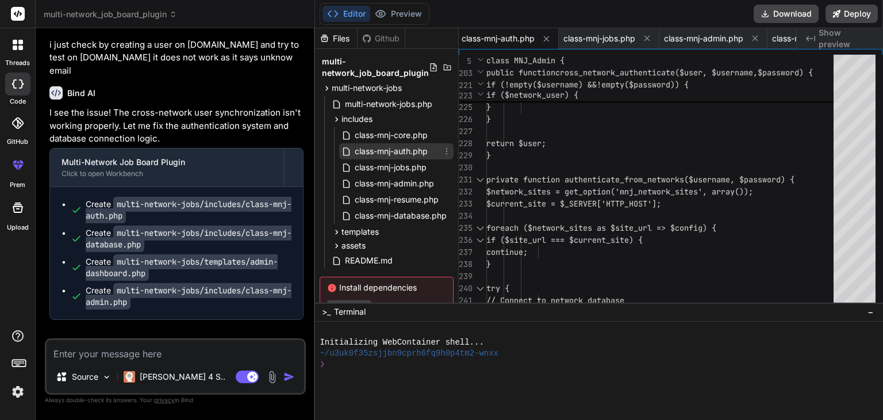
click at [393, 151] on span "class-mnj-auth.php" at bounding box center [391, 151] width 75 height 14
click at [597, 155] on div "$network_user = $this->authenticate_fr om_networks($username, if ($network_user…" at bounding box center [663, 28] width 354 height 5577
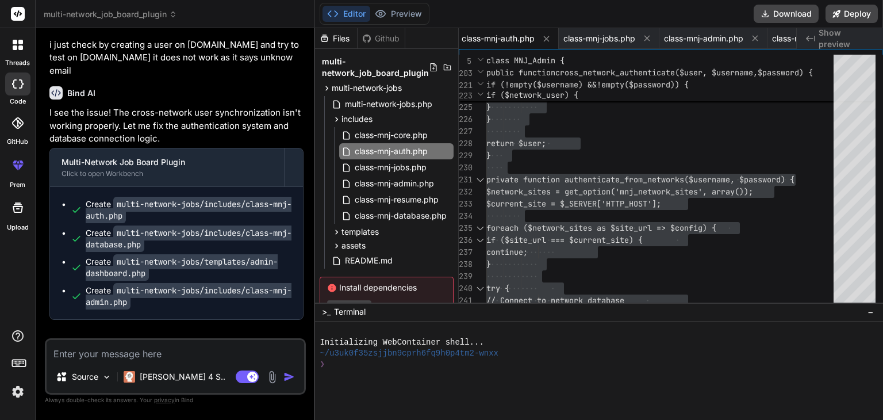
click at [167, 252] on code "multi-network-jobs/includes/class-mnj-database.php" at bounding box center [189, 238] width 206 height 26
click at [375, 214] on span "class-mnj-database.php" at bounding box center [401, 216] width 94 height 14
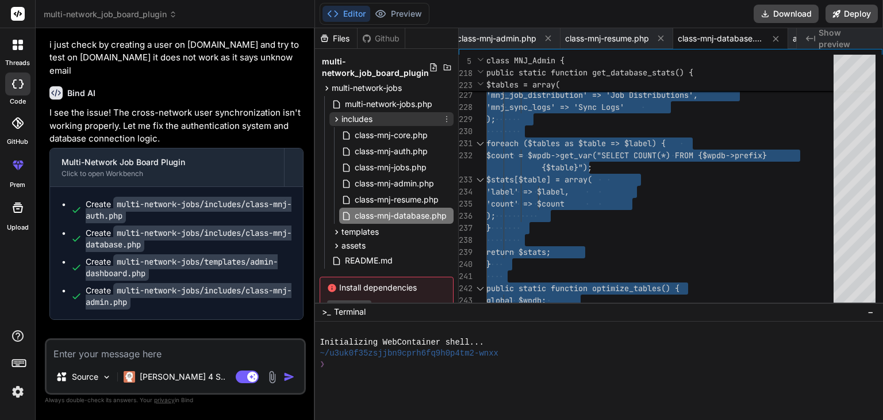
click at [337, 120] on icon at bounding box center [337, 119] width 3 height 5
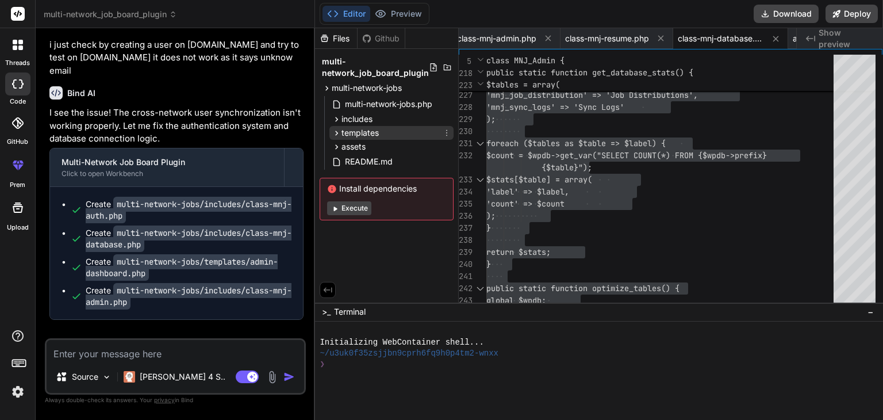
click at [335, 135] on icon at bounding box center [337, 133] width 10 height 10
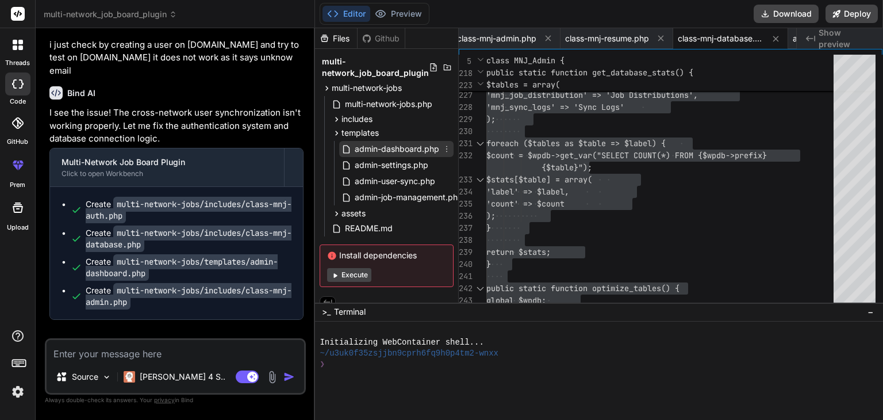
click at [361, 148] on span "admin-dashboard.php" at bounding box center [397, 149] width 87 height 14
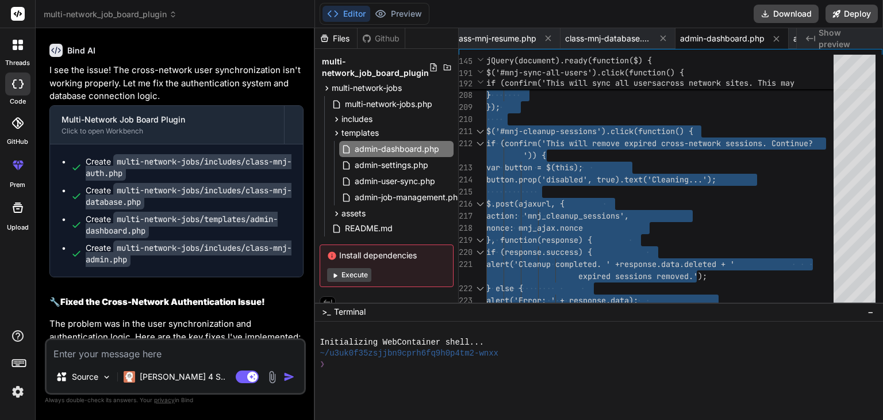
scroll to position [2917, 0]
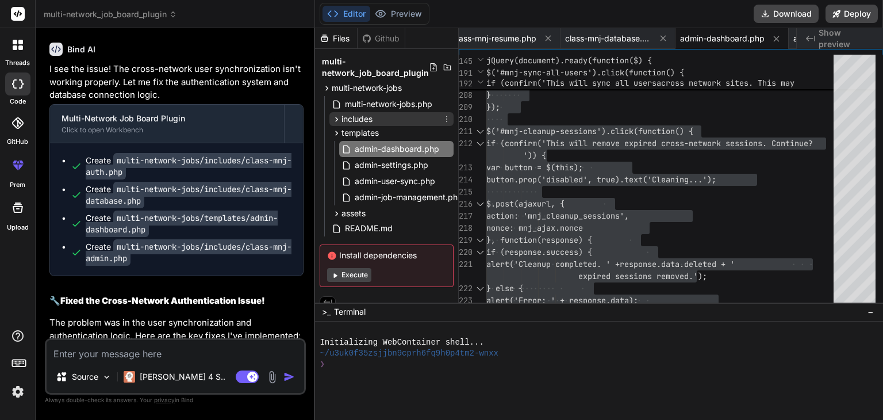
click at [334, 120] on icon at bounding box center [337, 119] width 10 height 10
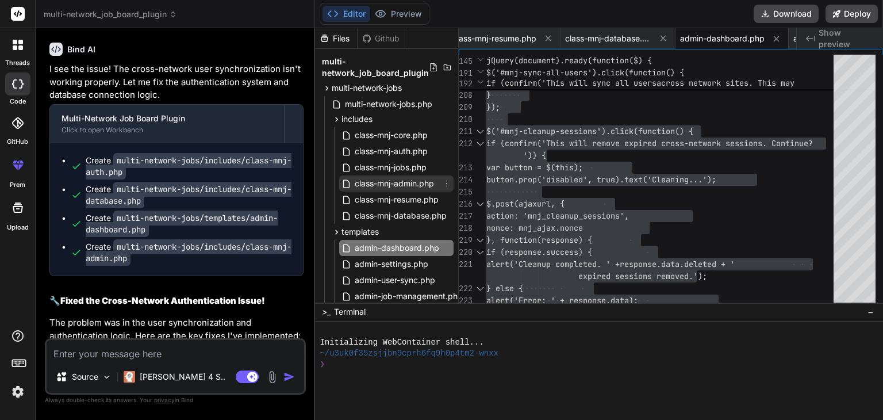
click at [379, 183] on span "class-mnj-admin.php" at bounding box center [395, 183] width 82 height 14
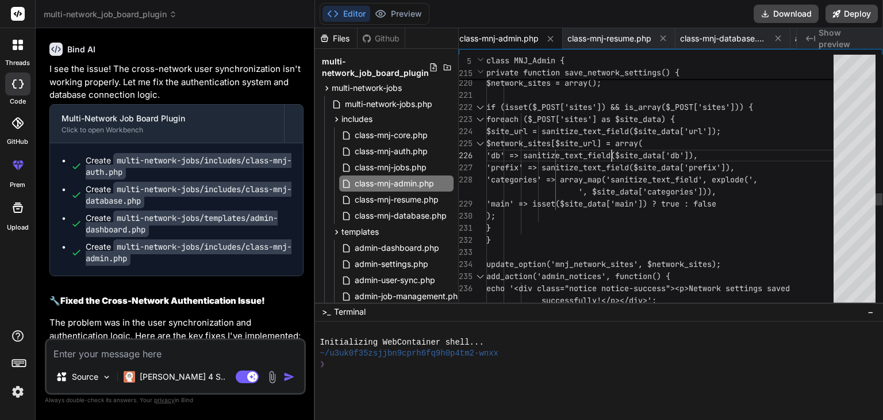
scroll to position [0, 0]
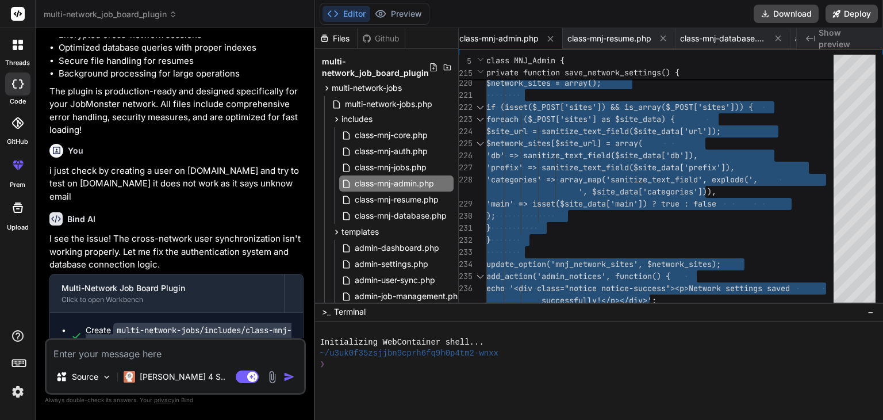
scroll to position [2822, 0]
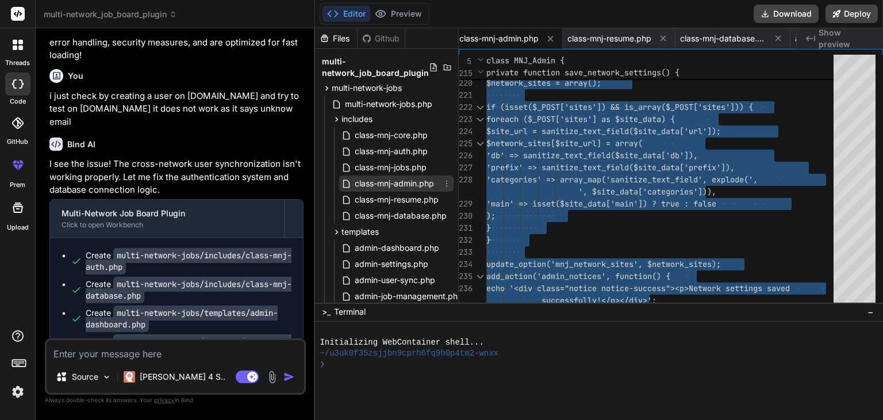
click at [396, 186] on span "class-mnj-admin.php" at bounding box center [395, 183] width 82 height 14
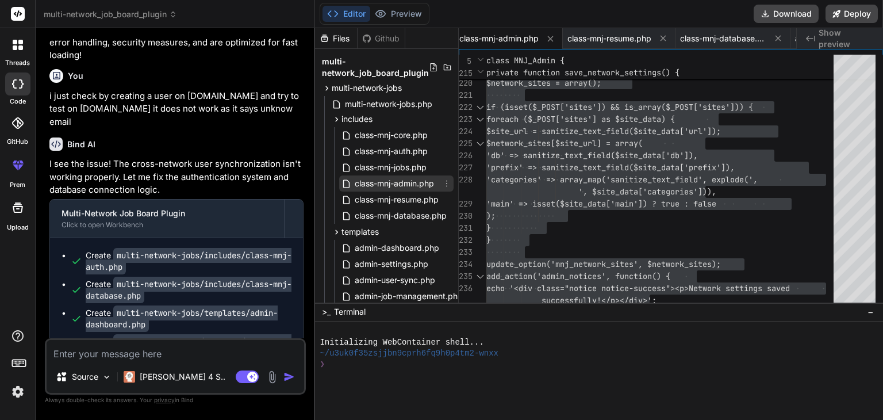
click at [375, 180] on span "class-mnj-admin.php" at bounding box center [395, 183] width 82 height 14
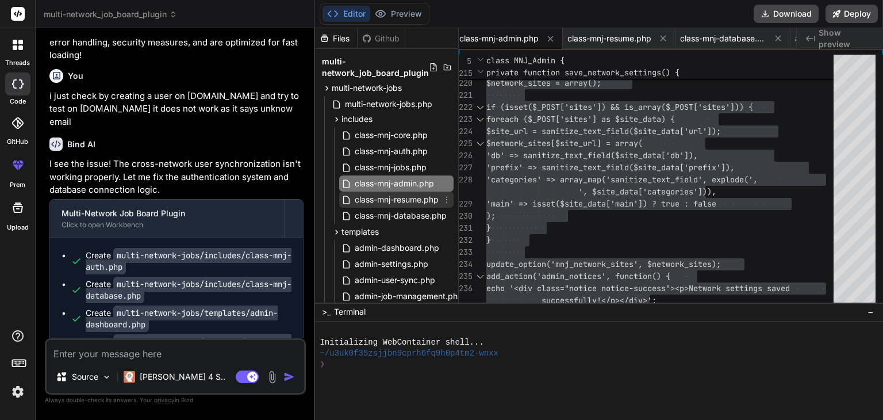
click at [425, 203] on span "class-mnj-resume.php" at bounding box center [397, 200] width 86 height 14
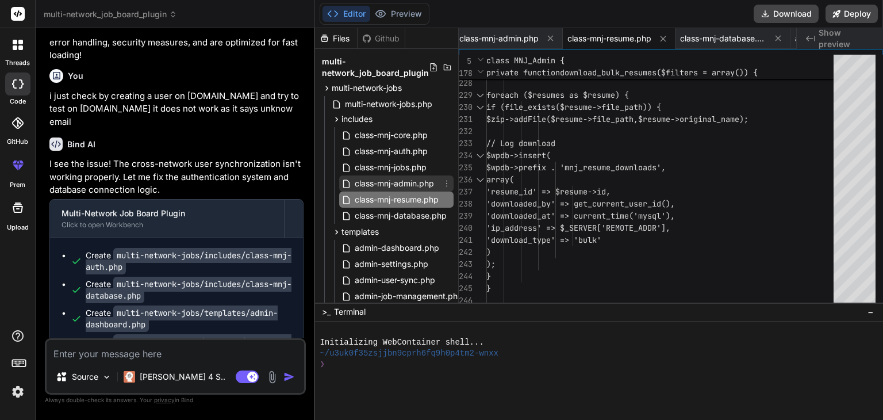
click at [414, 185] on span "class-mnj-admin.php" at bounding box center [395, 183] width 82 height 14
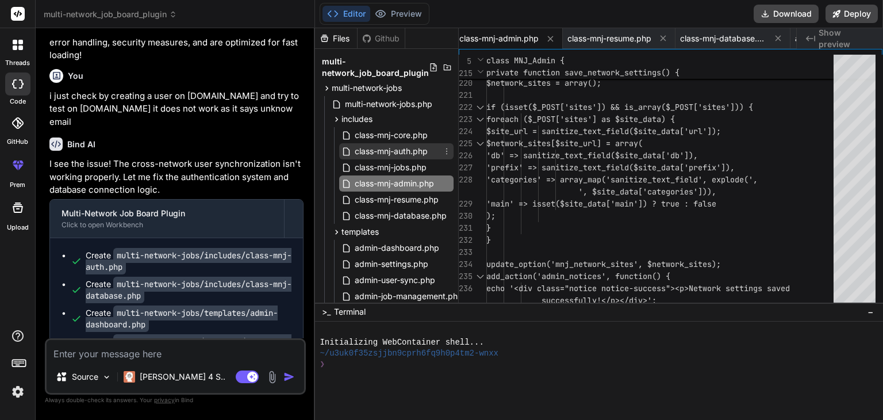
click at [394, 151] on span "class-mnj-auth.php" at bounding box center [391, 151] width 75 height 14
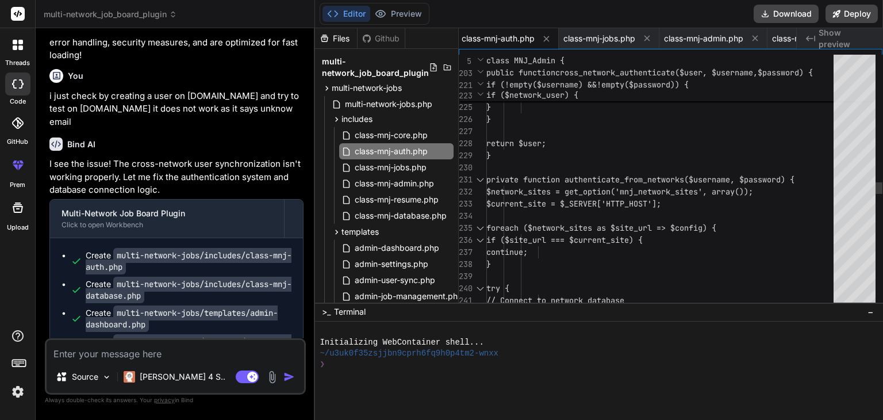
click at [544, 185] on div "} return $user; } private function authenticate_from_networks($u sername, $pass…" at bounding box center [663, 28] width 354 height 5577
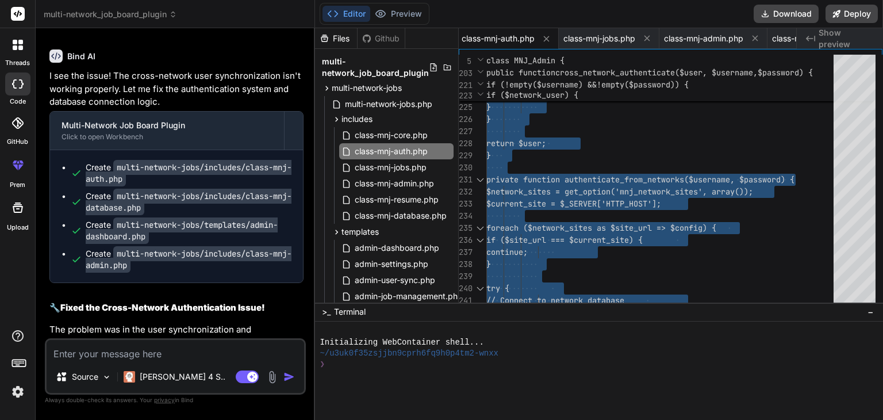
scroll to position [2911, 0]
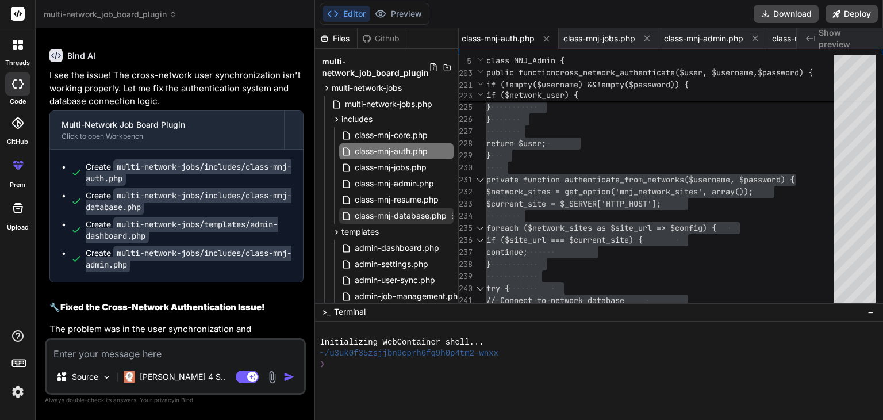
click at [402, 214] on span "class-mnj-database.php" at bounding box center [401, 216] width 94 height 14
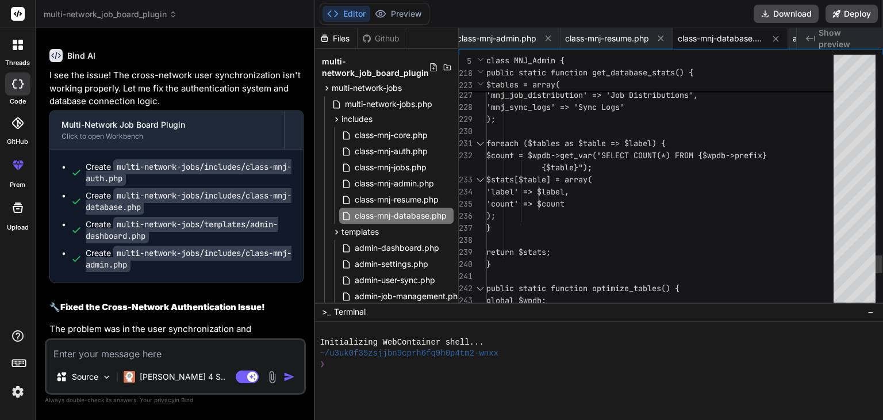
scroll to position [0, 0]
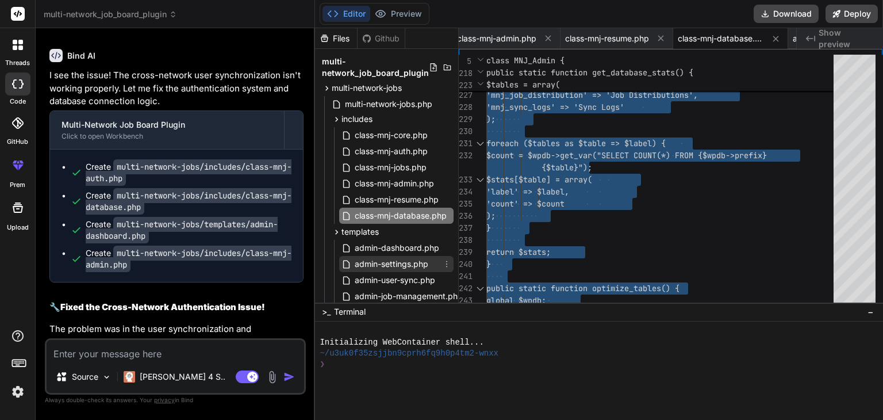
scroll to position [1, 0]
click at [390, 241] on span "admin-dashboard.php" at bounding box center [397, 247] width 87 height 14
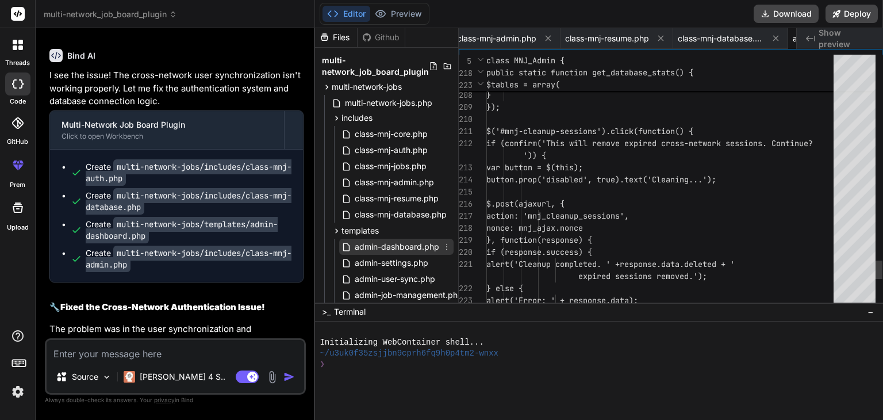
scroll to position [0, 538]
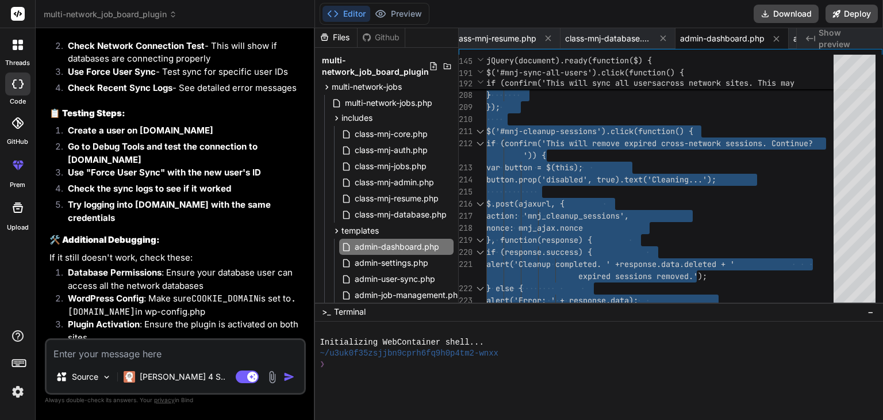
scroll to position [3659, 0]
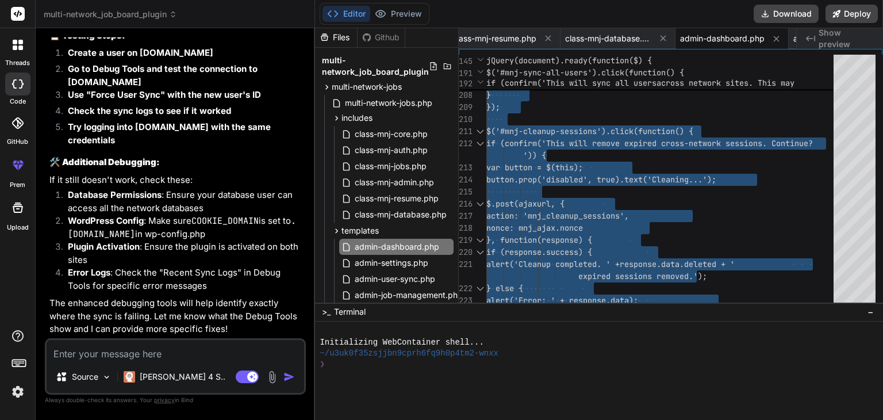
click at [73, 348] on textarea at bounding box center [176, 350] width 258 height 21
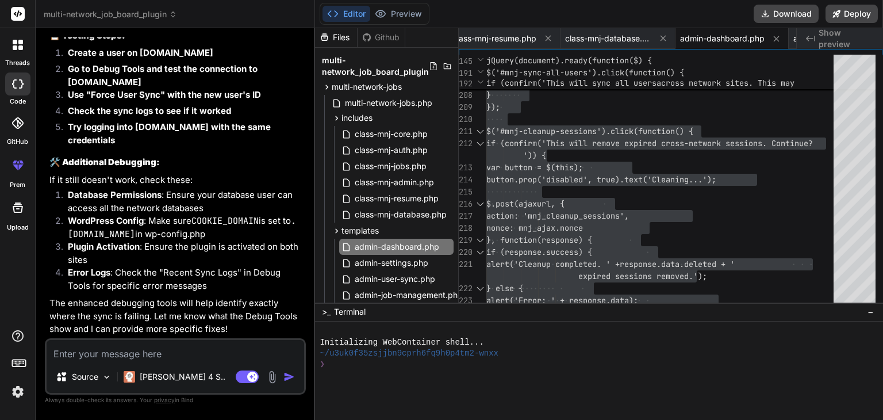
click at [175, 352] on textarea at bounding box center [176, 350] width 258 height 21
paste textarea "User jobintrades.com.au Failed Failed to insert user: 6 minutes ago User jobsin…"
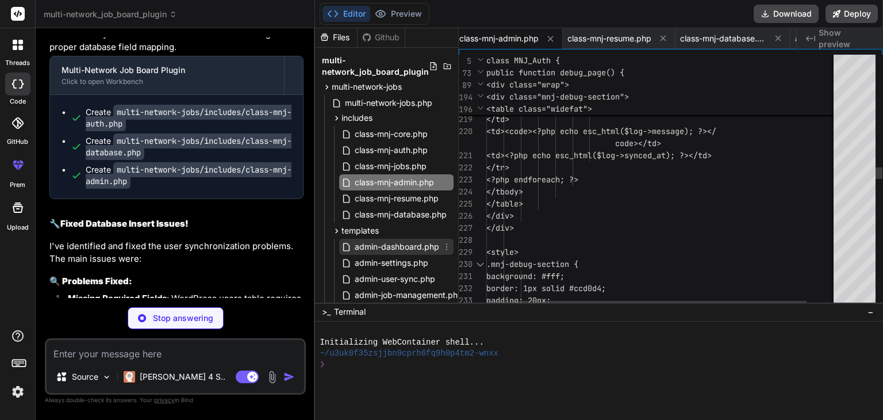
scroll to position [110, 0]
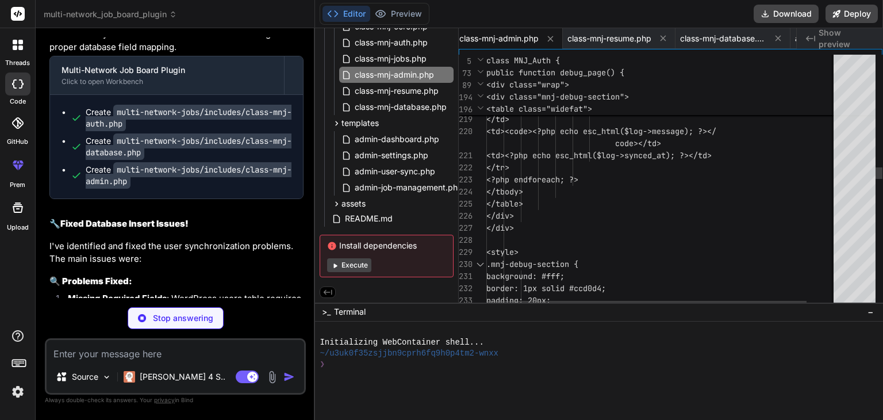
click at [352, 265] on button "Execute" at bounding box center [349, 265] width 44 height 14
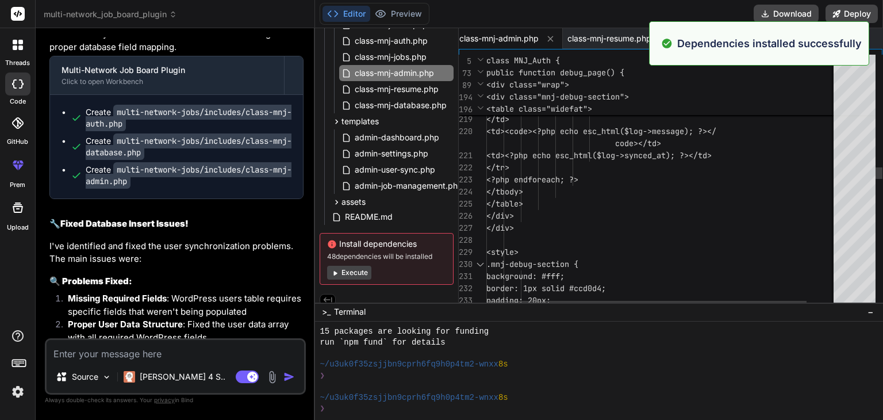
scroll to position [121, 0]
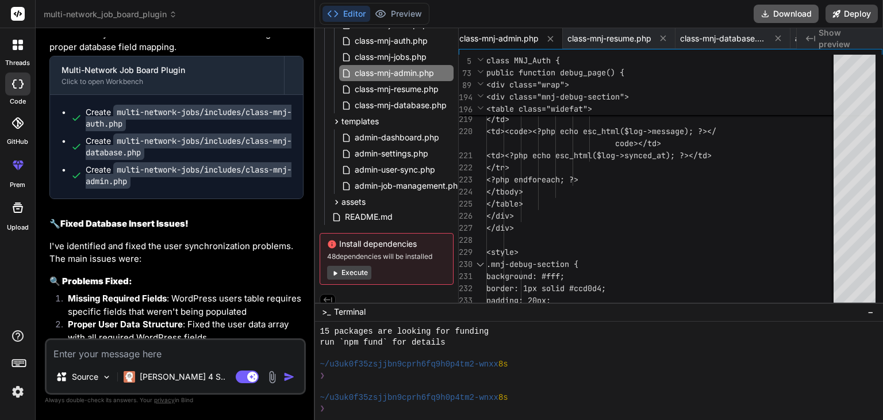
click at [797, 16] on button "Download" at bounding box center [786, 14] width 65 height 18
click at [81, 352] on textarea at bounding box center [176, 350] width 258 height 21
paste textarea "There has been a critical error on this website. Please check your site admin e…"
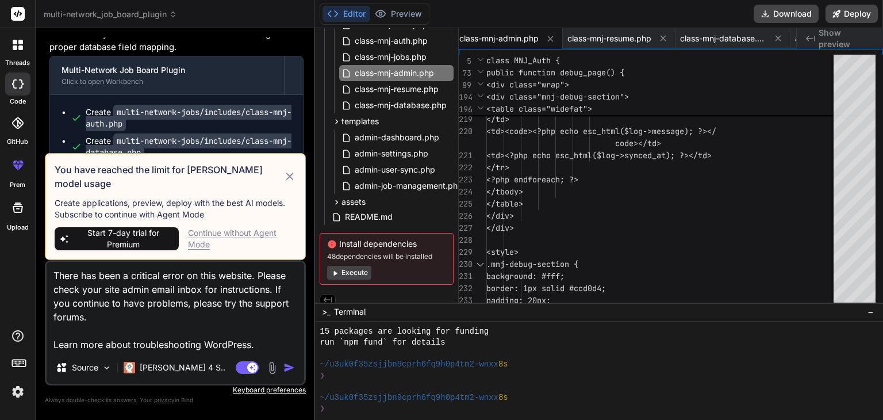
click at [217, 234] on div "Continue without Agent Mode" at bounding box center [242, 238] width 108 height 23
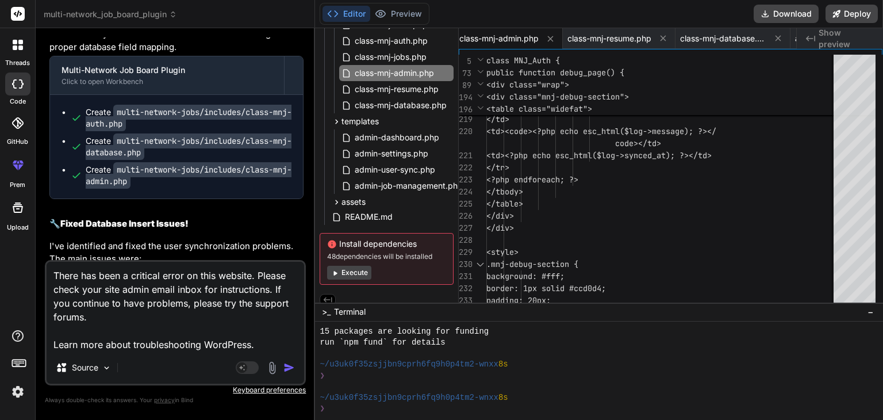
click at [290, 370] on img "button" at bounding box center [288, 367] width 11 height 11
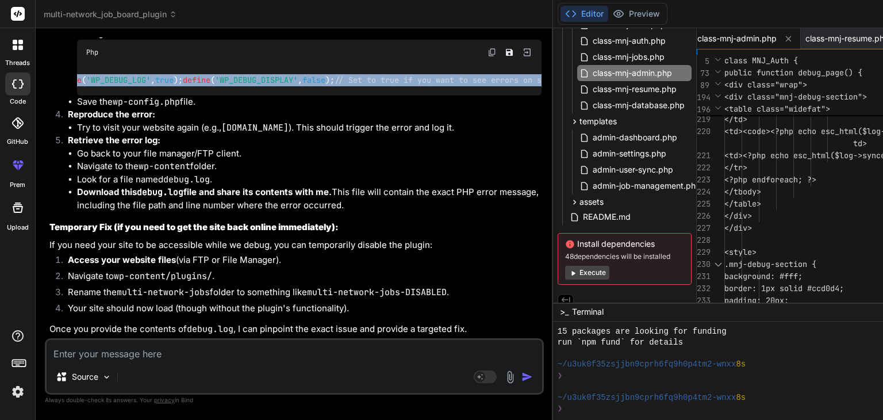
scroll to position [0, 351]
drag, startPoint x: 87, startPoint y: 176, endPoint x: 322, endPoint y: 211, distance: 238.2
click at [322, 211] on div "Bind AI Web Search Created with Pixso. Code Generator You hello Bind AI Hello! …" at bounding box center [294, 223] width 517 height 391
copy code "define ( 'WP_DEBUG' , true ); define ( 'WP_DEBUG_LOG' , true ); define ( 'WP_DE…"
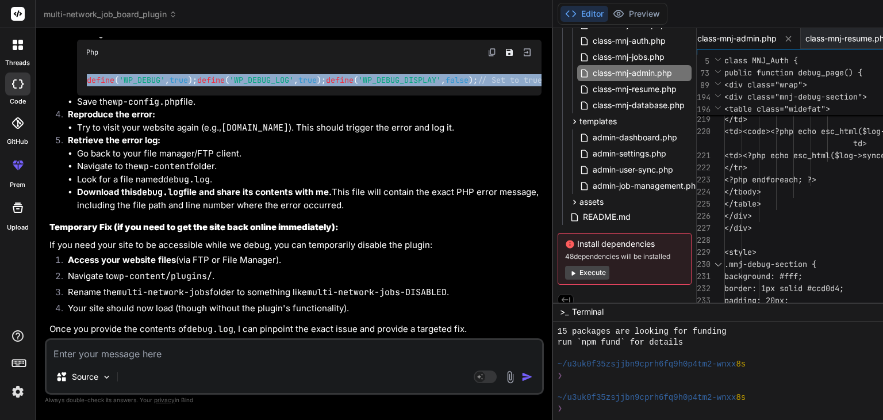
click at [73, 352] on textarea at bounding box center [294, 350] width 495 height 21
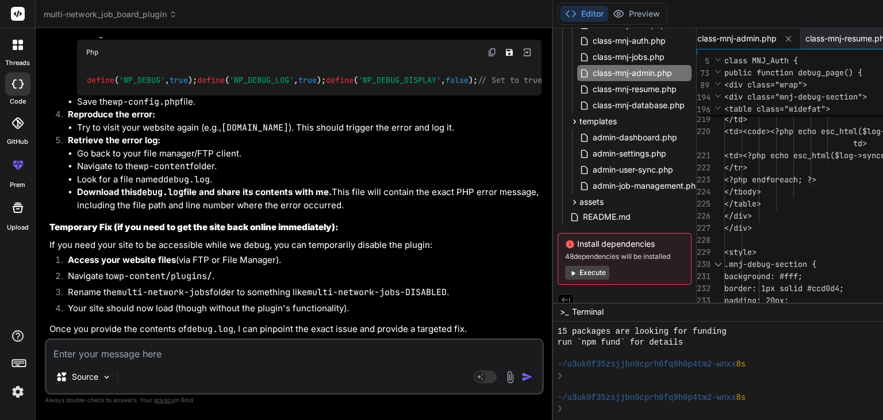
paste textarea "[22-Aug-2025 13:18:03 UTC] PHP Warning: Undefined array key "REQUEST_METHOD" in…"
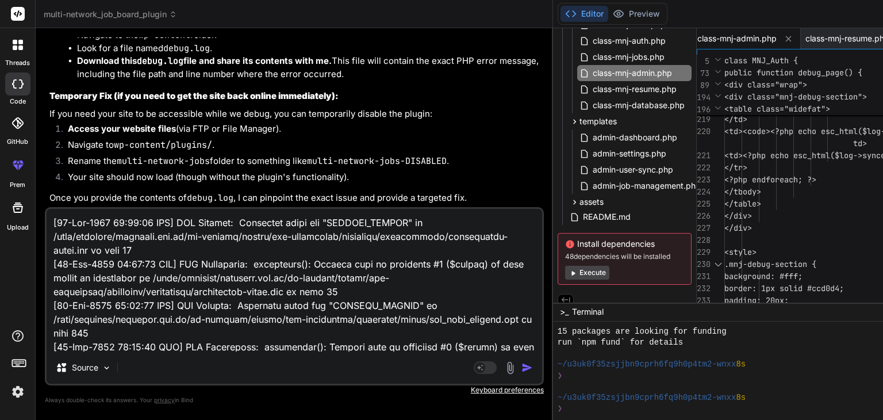
scroll to position [1242, 0]
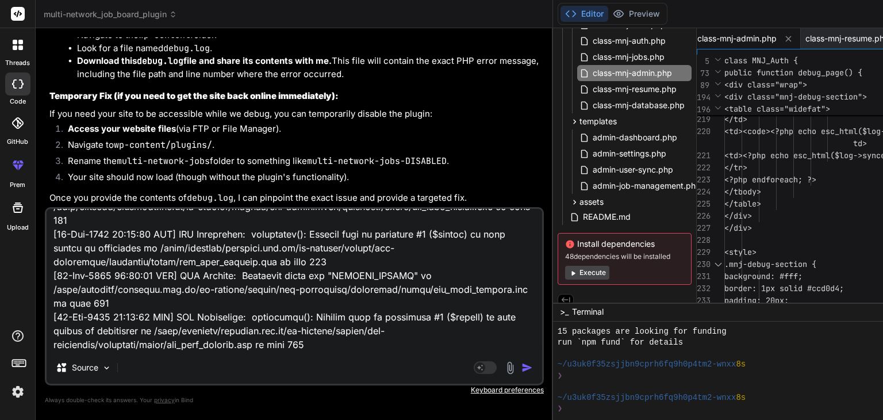
click at [471, 371] on div "Agent Mode. When this toggle is activated, AI automatically makes decisions, re…" at bounding box center [504, 367] width 66 height 14
click at [521, 368] on img "button" at bounding box center [526, 367] width 11 height 11
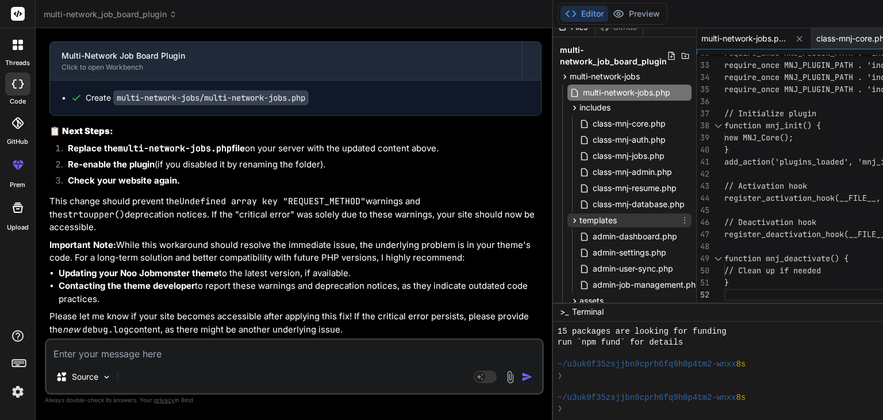
scroll to position [11, 0]
click at [582, 93] on span "multi-network-jobs.php" at bounding box center [627, 93] width 90 height 14
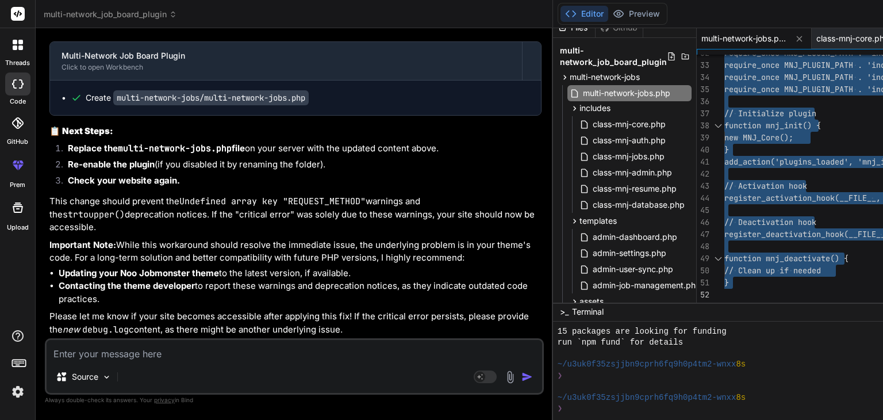
scroll to position [7070, 0]
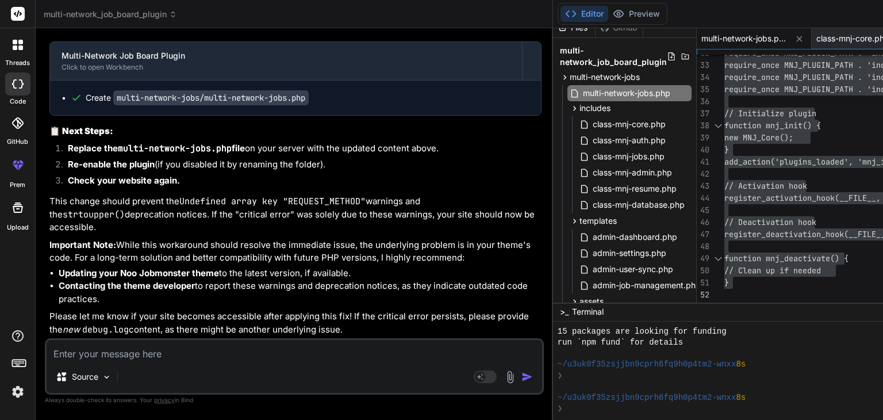
click at [121, 353] on textarea at bounding box center [294, 350] width 495 height 21
paste textarea "[22-Aug-2025 13:18:03 UTC] PHP Warning: Undefined array key "REQUEST_METHOD" in…"
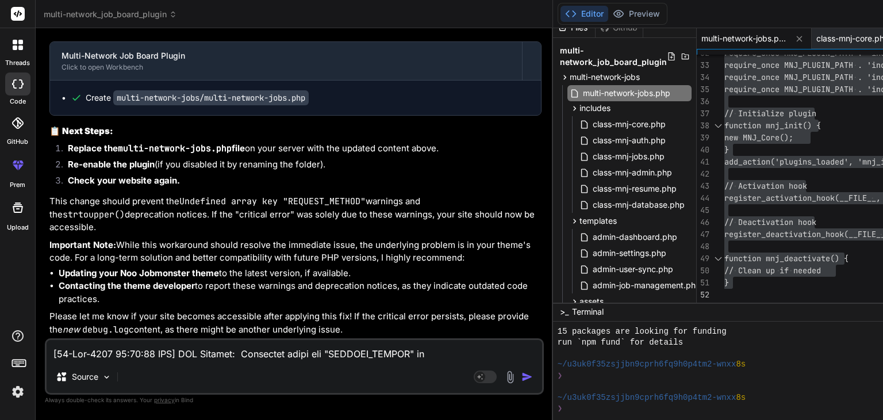
scroll to position [2277, 0]
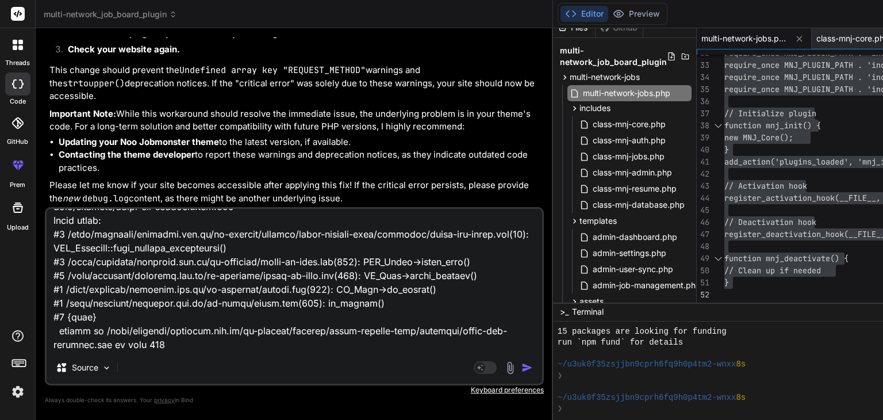
click at [521, 371] on img "button" at bounding box center [526, 367] width 11 height 11
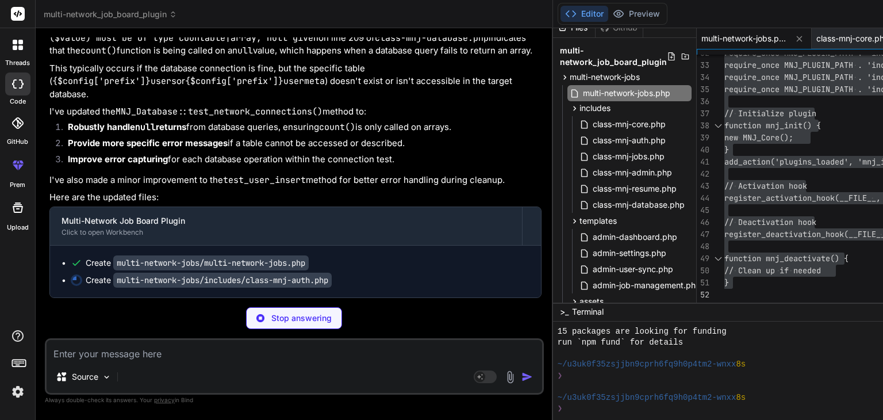
scroll to position [9298, 0]
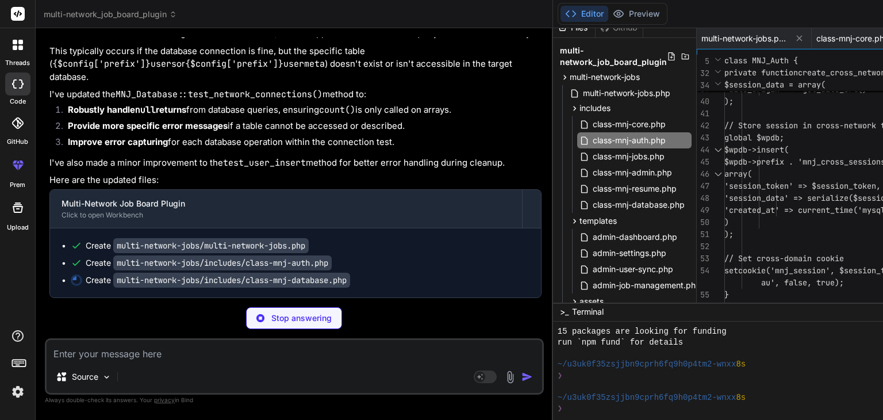
click at [156, 240] on code "multi-network-jobs/multi-network-jobs.php" at bounding box center [210, 245] width 195 height 15
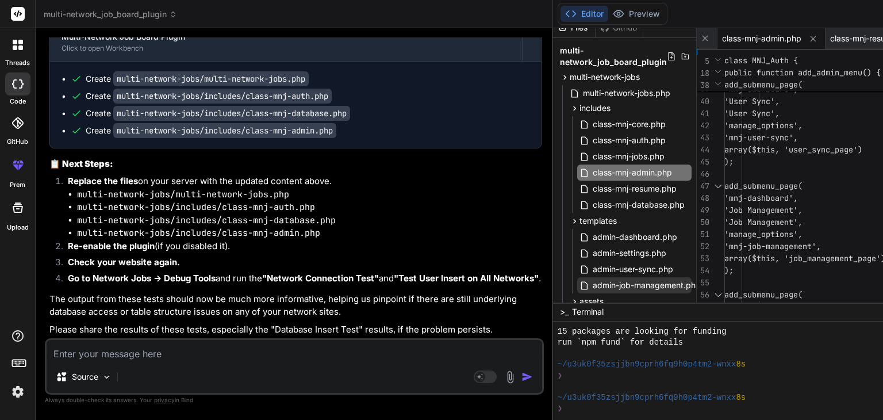
scroll to position [120, 0]
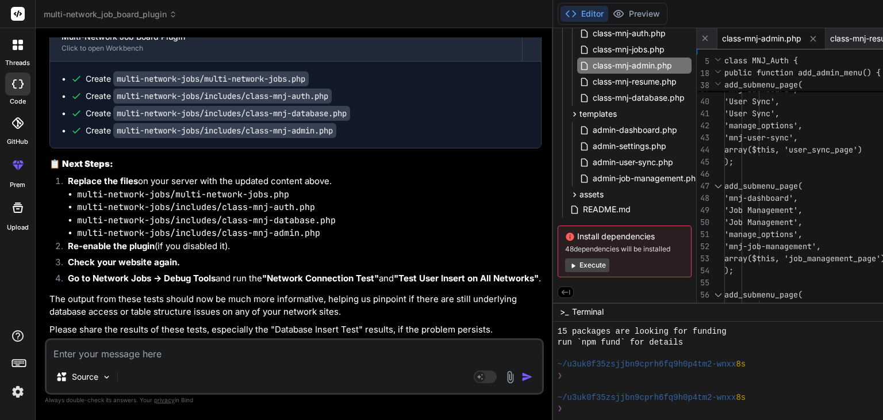
click at [565, 263] on button "Execute" at bounding box center [587, 265] width 44 height 14
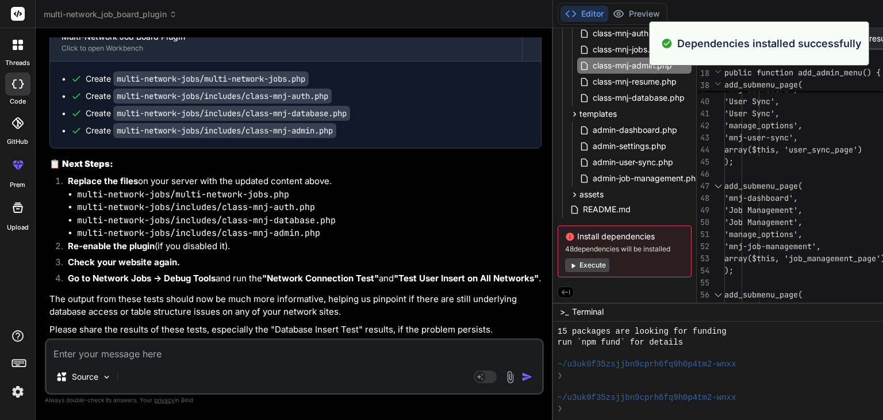
scroll to position [287, 0]
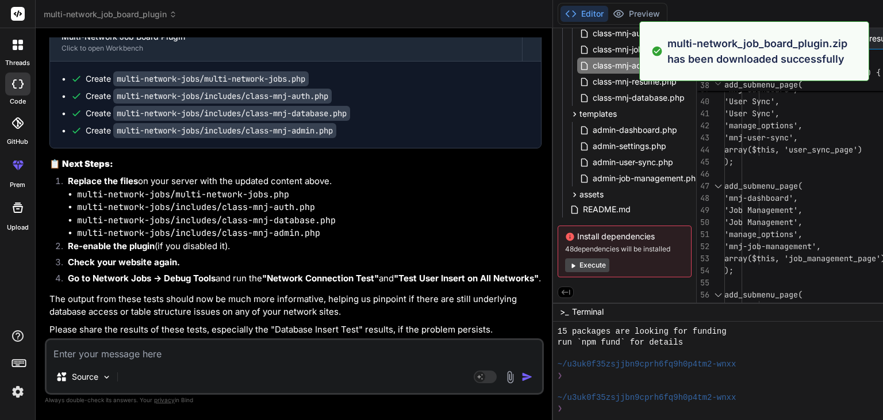
scroll to position [9593, 0]
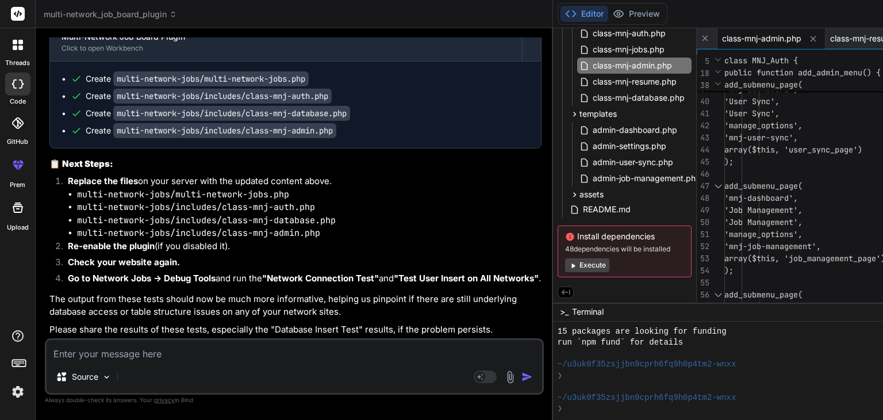
click at [72, 349] on textarea at bounding box center [294, 350] width 495 height 21
paste textarea "jobinaus.com.au ✓ Success Test User ID: 20 Meta Insert: Success jobintrades.com…"
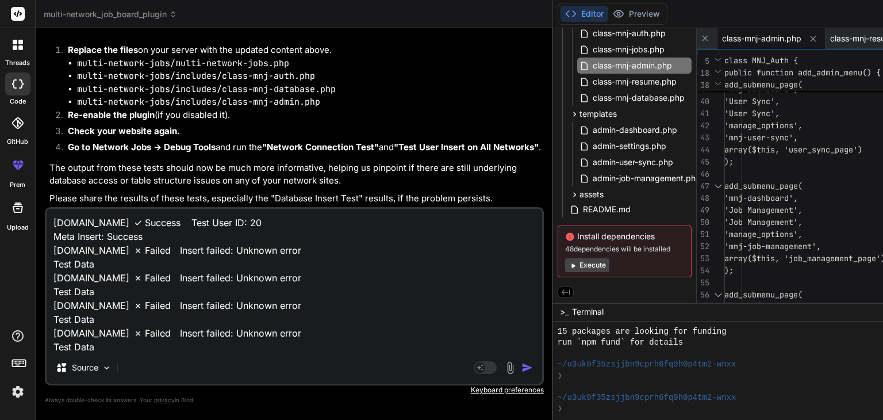
scroll to position [83, 0]
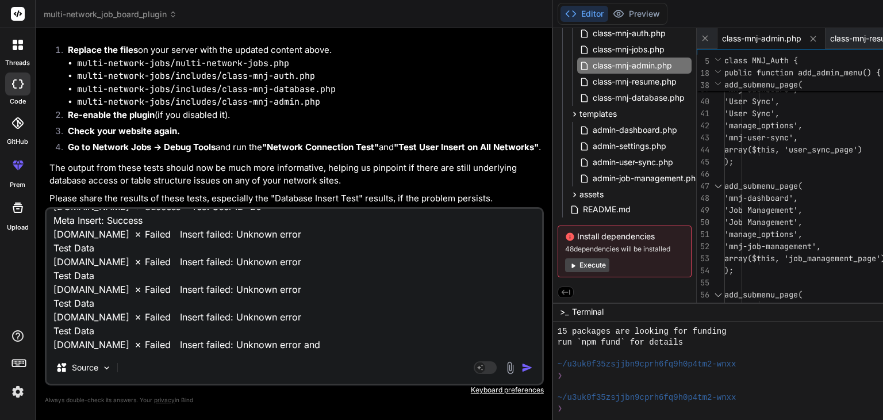
paste textarea "user 18 jobintrades.com.au ✗ failed Failed to insert user: Unknown database err…"
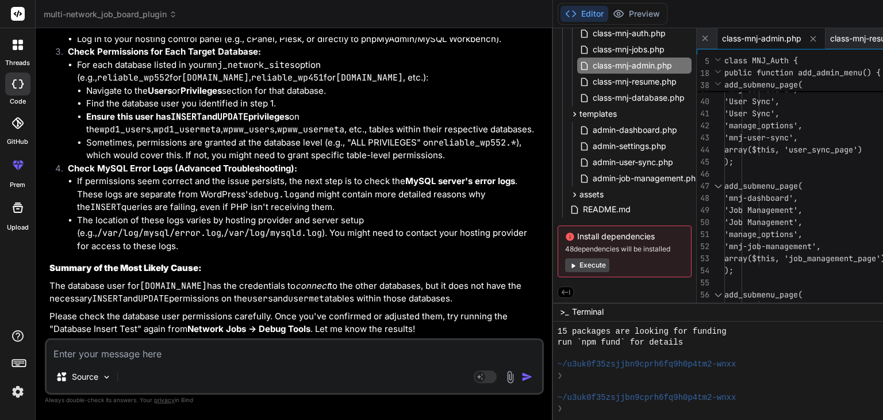
scroll to position [10370, 0]
click at [173, 17] on icon at bounding box center [173, 14] width 8 height 8
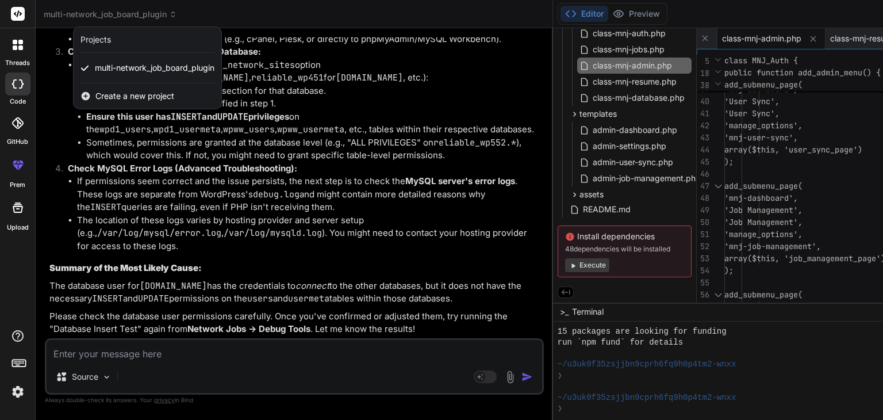
click at [126, 14] on div at bounding box center [441, 210] width 883 height 420
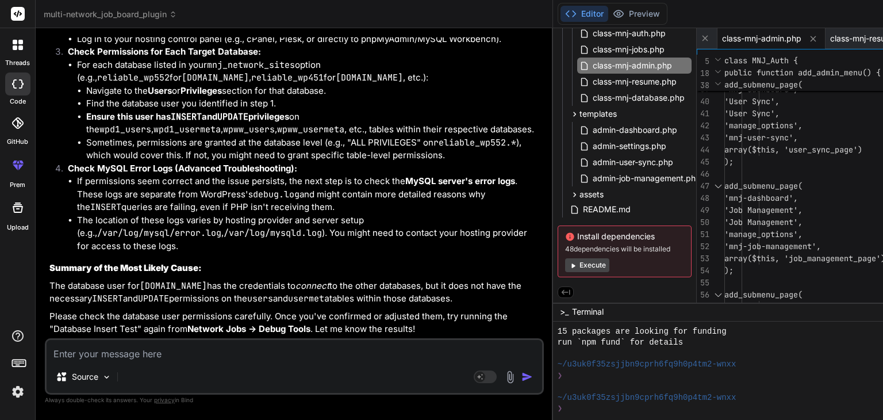
click at [16, 45] on icon at bounding box center [15, 47] width 5 height 5
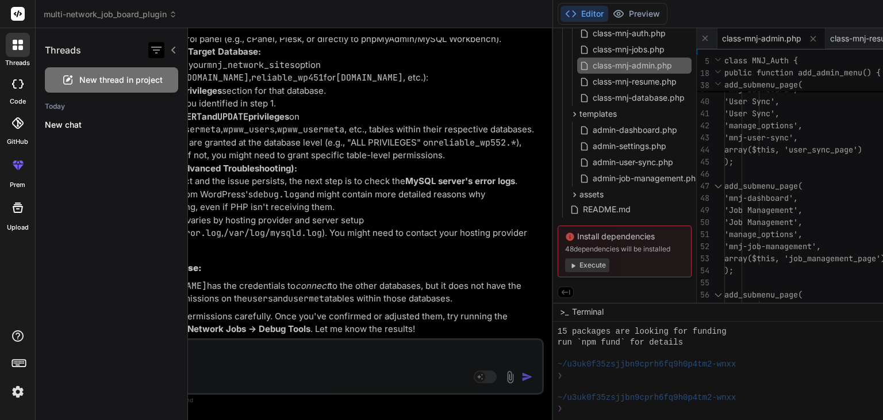
click at [155, 51] on icon "button" at bounding box center [156, 50] width 14 height 14
click at [189, 79] on label "Saved Threads" at bounding box center [203, 78] width 62 height 11
click at [171, 15] on icon at bounding box center [173, 14] width 8 height 8
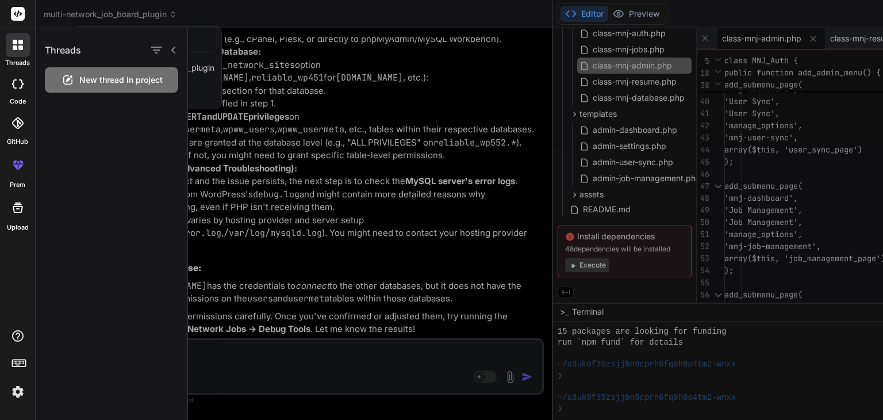
click at [218, 42] on div at bounding box center [535, 223] width 695 height 391
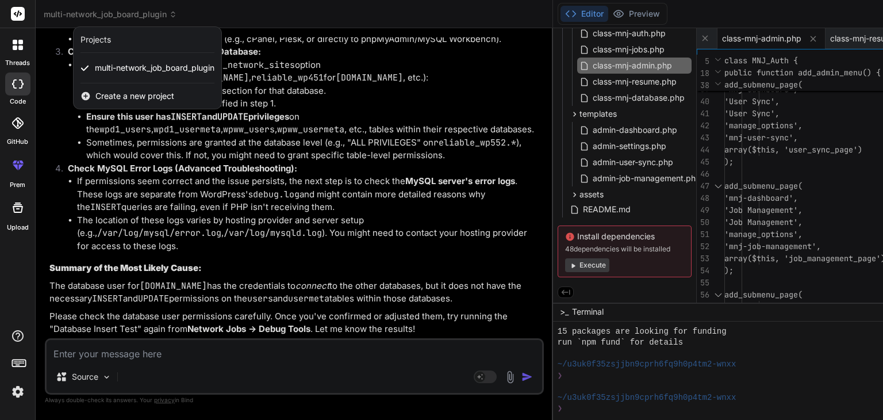
click at [175, 232] on div at bounding box center [441, 210] width 883 height 420
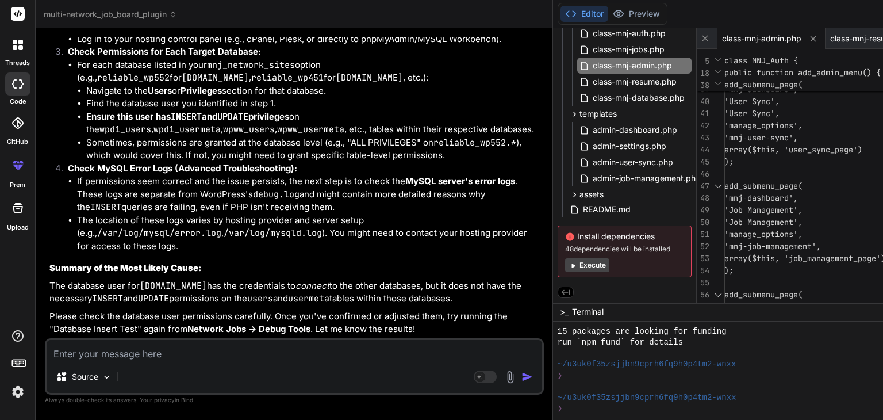
scroll to position [11032, 0]
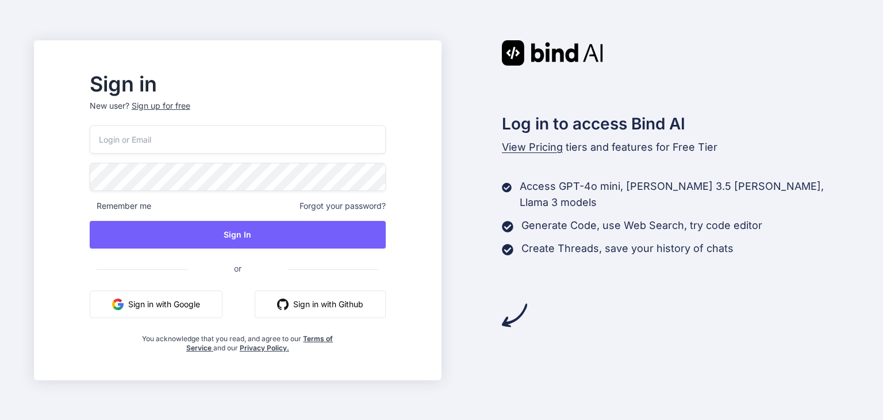
click at [214, 299] on button "Sign in with Google" at bounding box center [156, 304] width 133 height 28
